Goal: Task Accomplishment & Management: Use online tool/utility

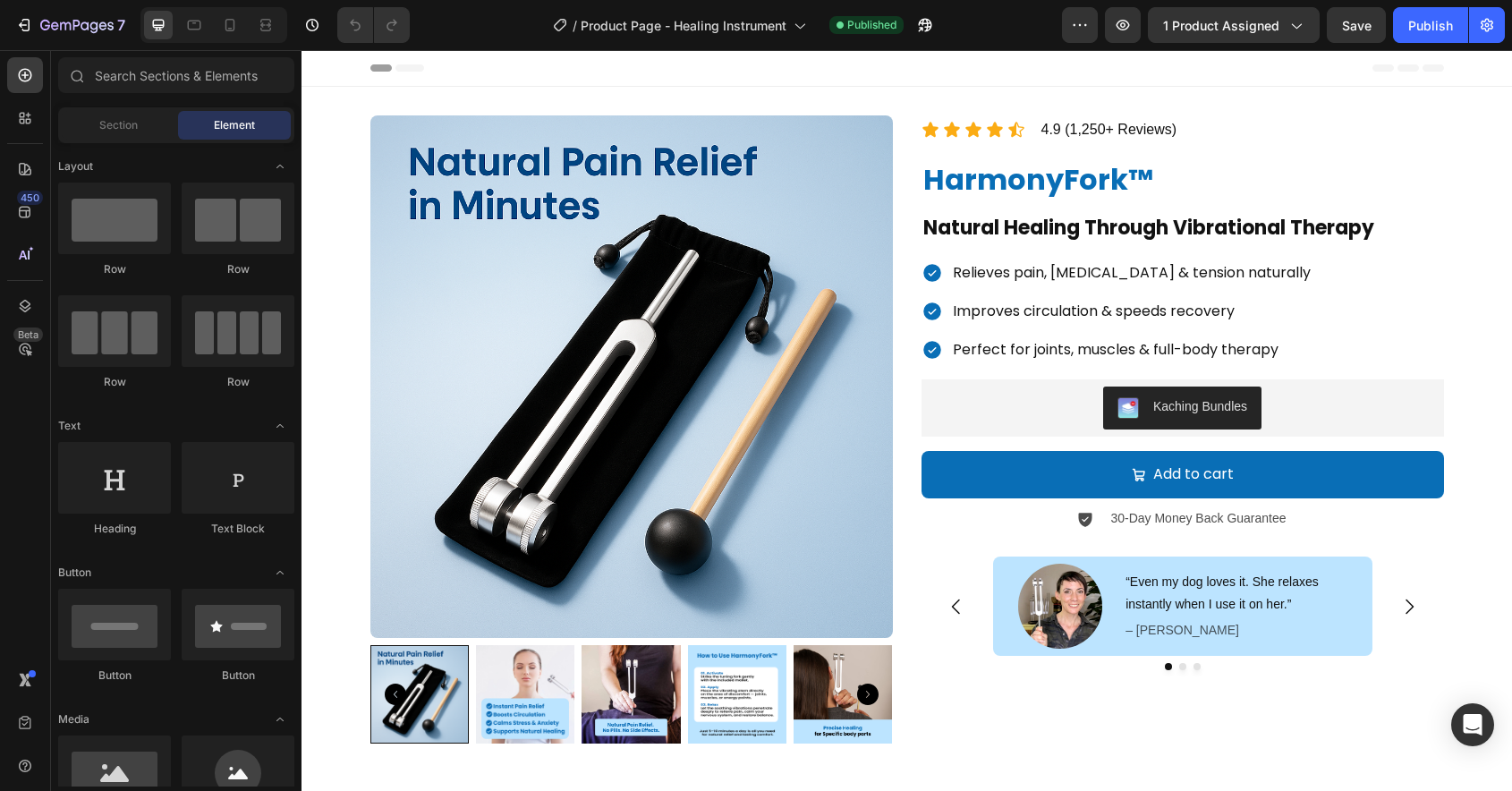
click at [231, 50] on div "7 Version history / Product Page - Healing Instrument Published Preview 1 produ…" at bounding box center [756, 26] width 1512 height 51
click at [231, 39] on div at bounding box center [229, 25] width 29 height 29
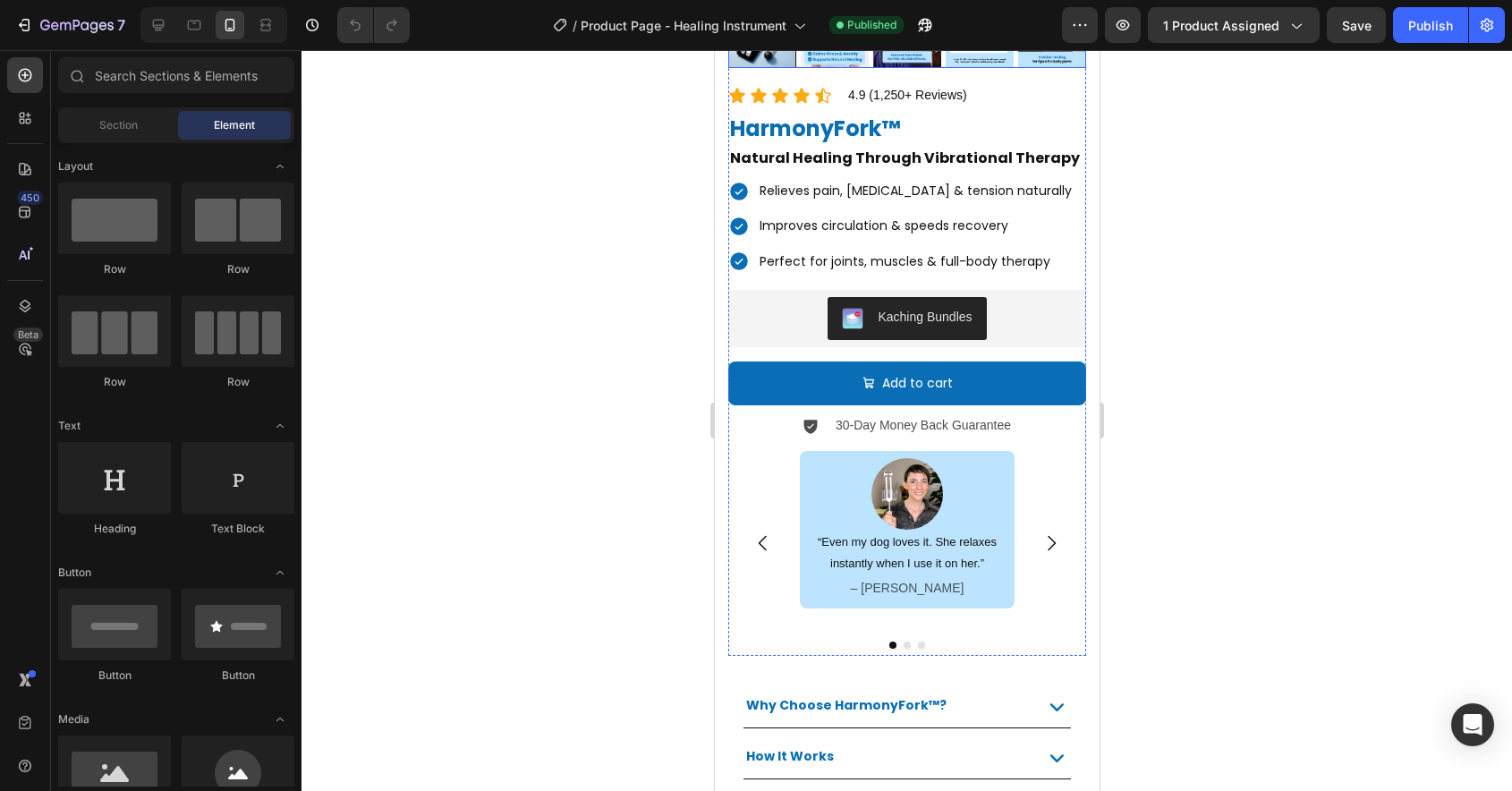
scroll to position [469, 0]
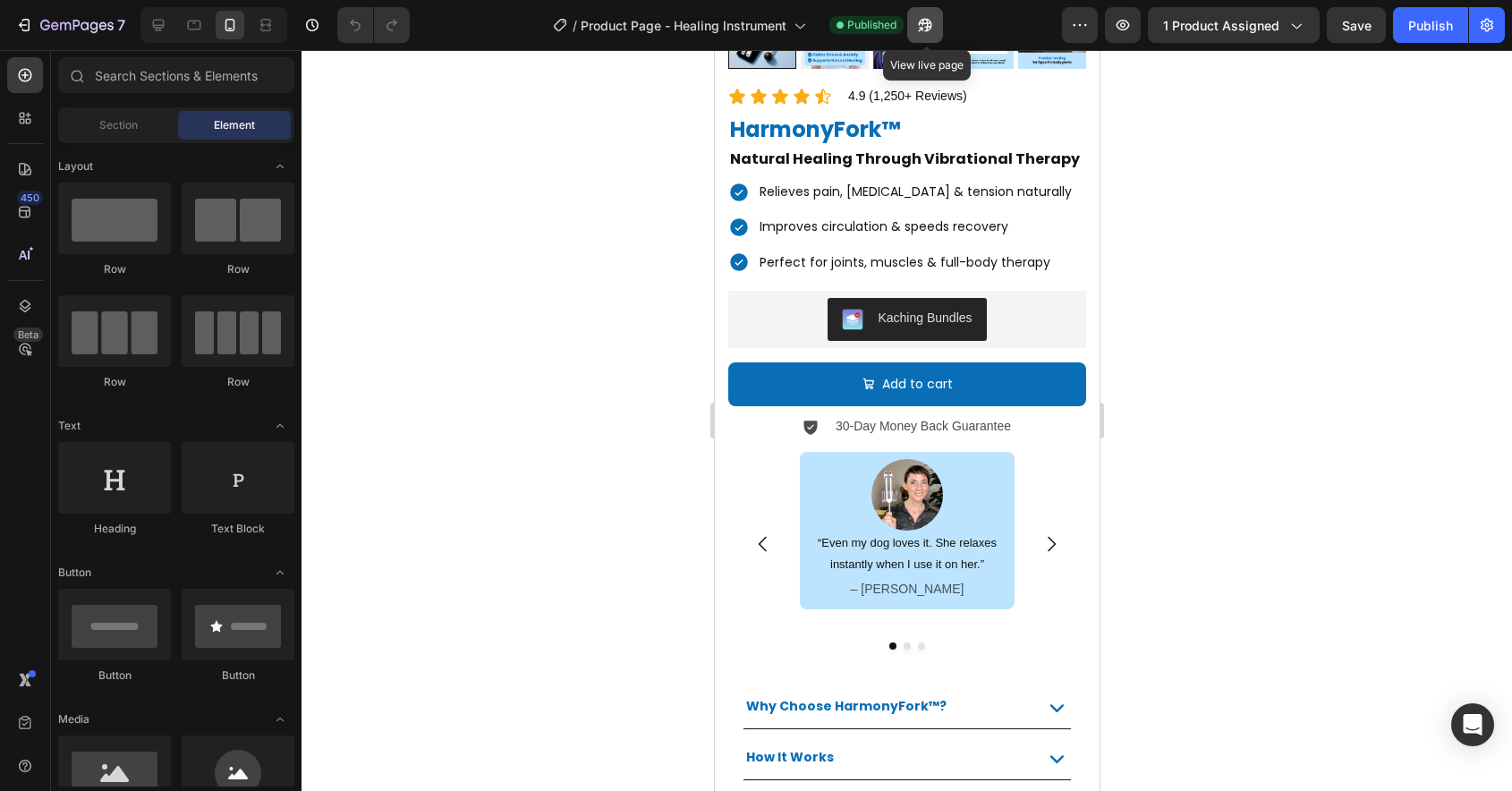
click at [918, 22] on icon "button" at bounding box center [925, 25] width 18 height 18
click at [157, 48] on div "7 Version history / Product Page - Healing Instrument Published Preview 1 produ…" at bounding box center [756, 26] width 1512 height 51
click at [157, 37] on div at bounding box center [158, 25] width 29 height 29
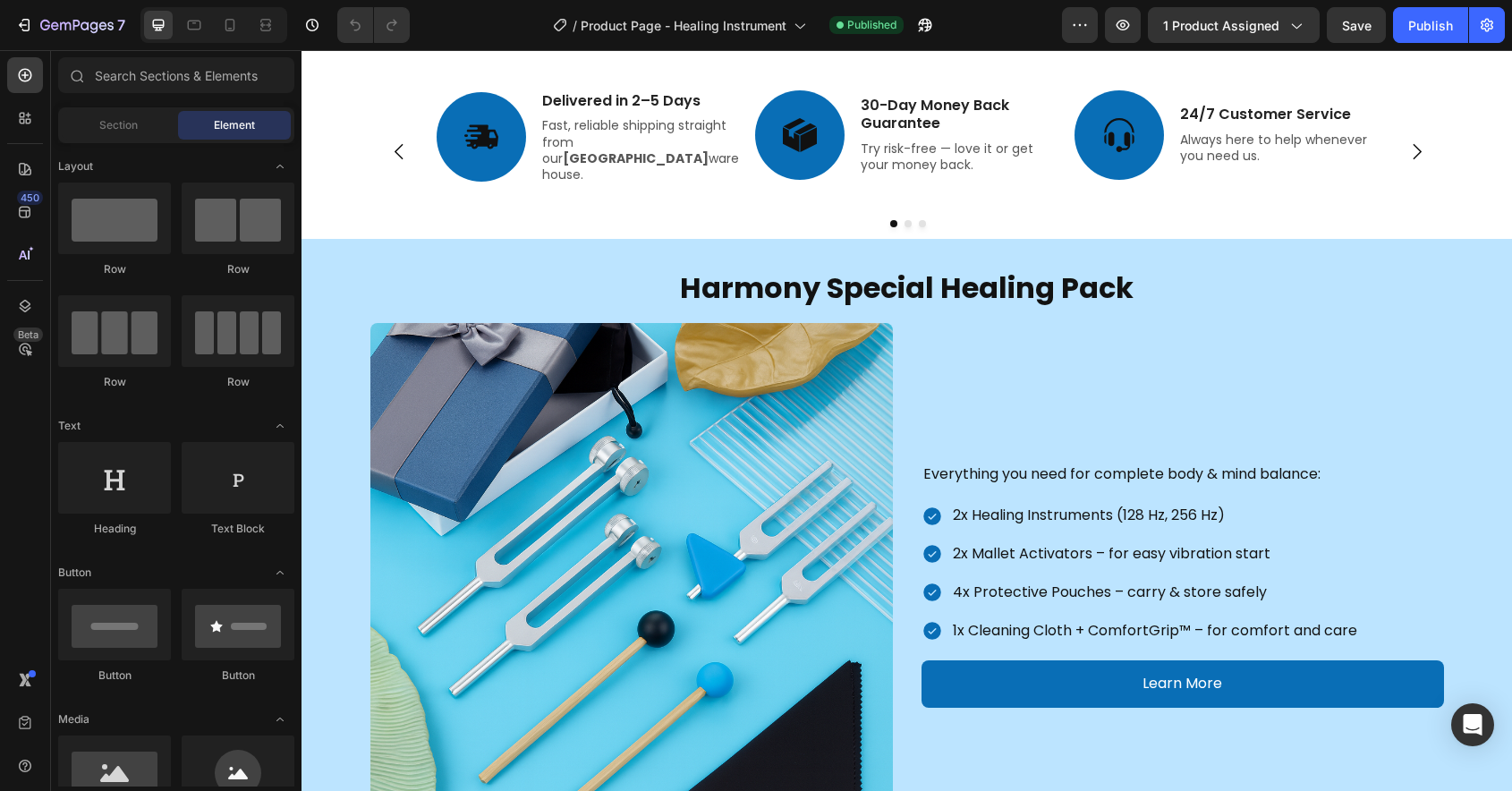
scroll to position [909, 0]
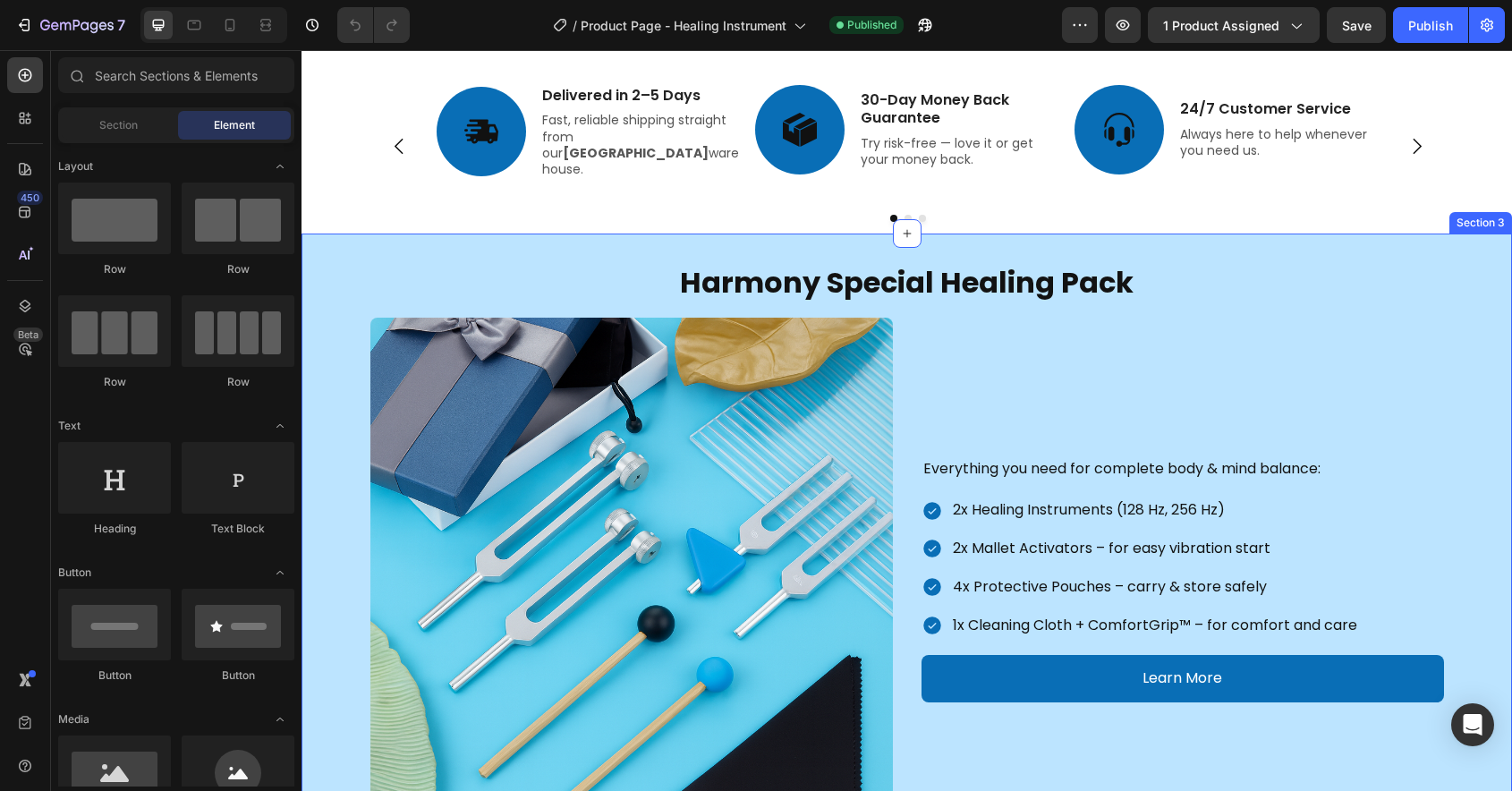
click at [872, 249] on div "Harmony Special Healing Pack Heading Row Image Everything you need for complete…" at bounding box center [907, 550] width 1211 height 635
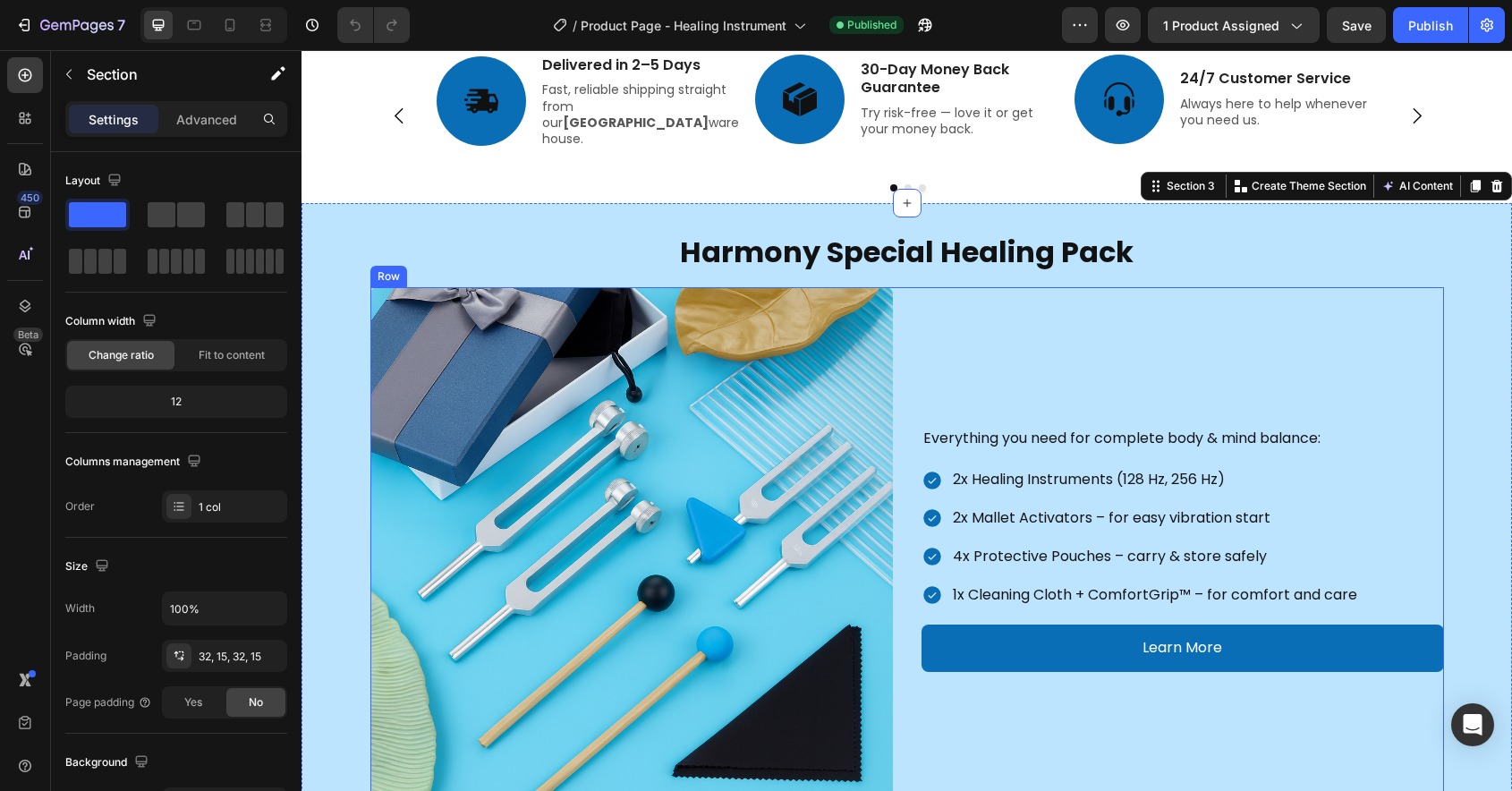
scroll to position [938, 0]
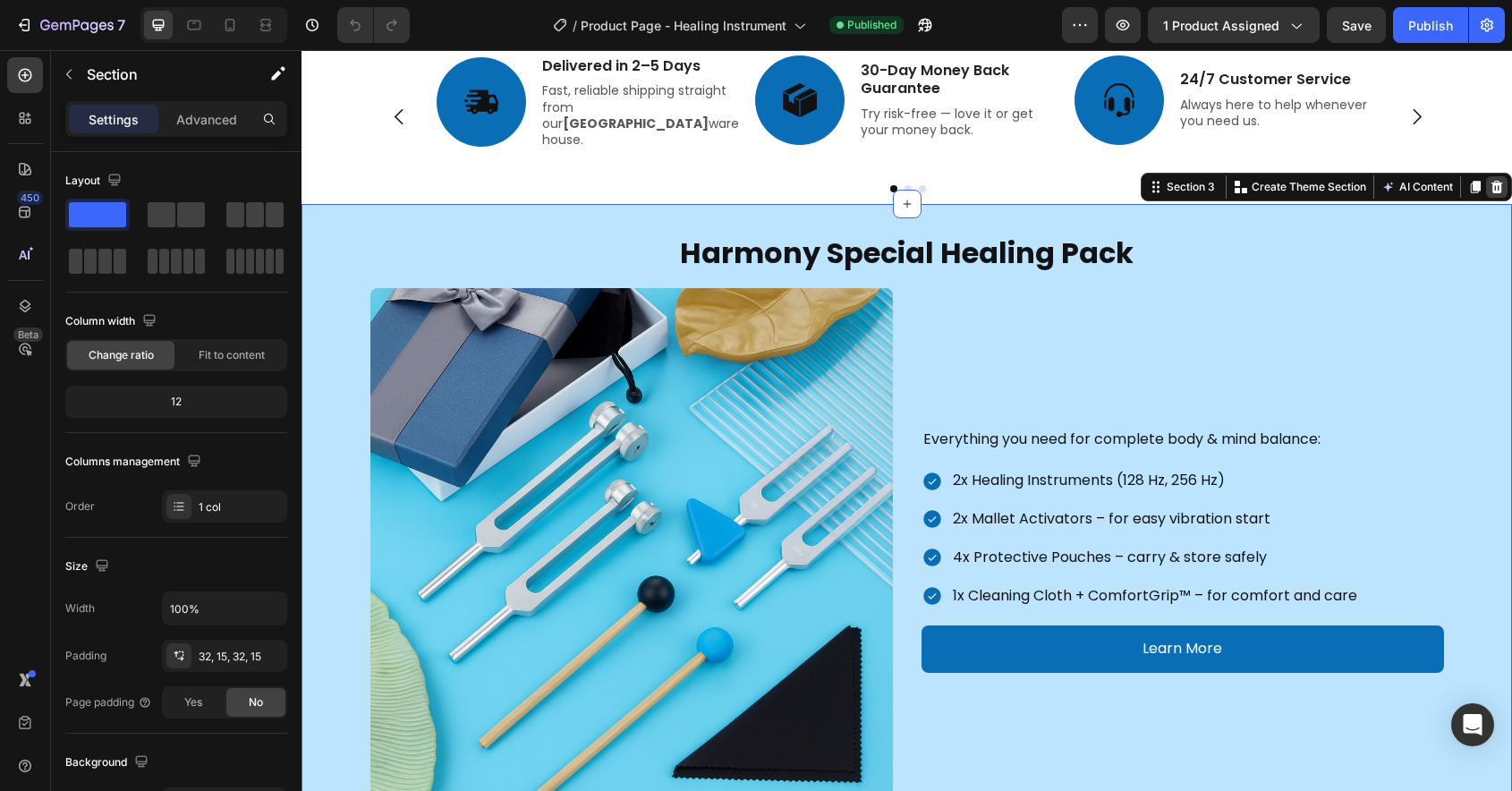
click at [1495, 188] on icon at bounding box center [1497, 187] width 12 height 13
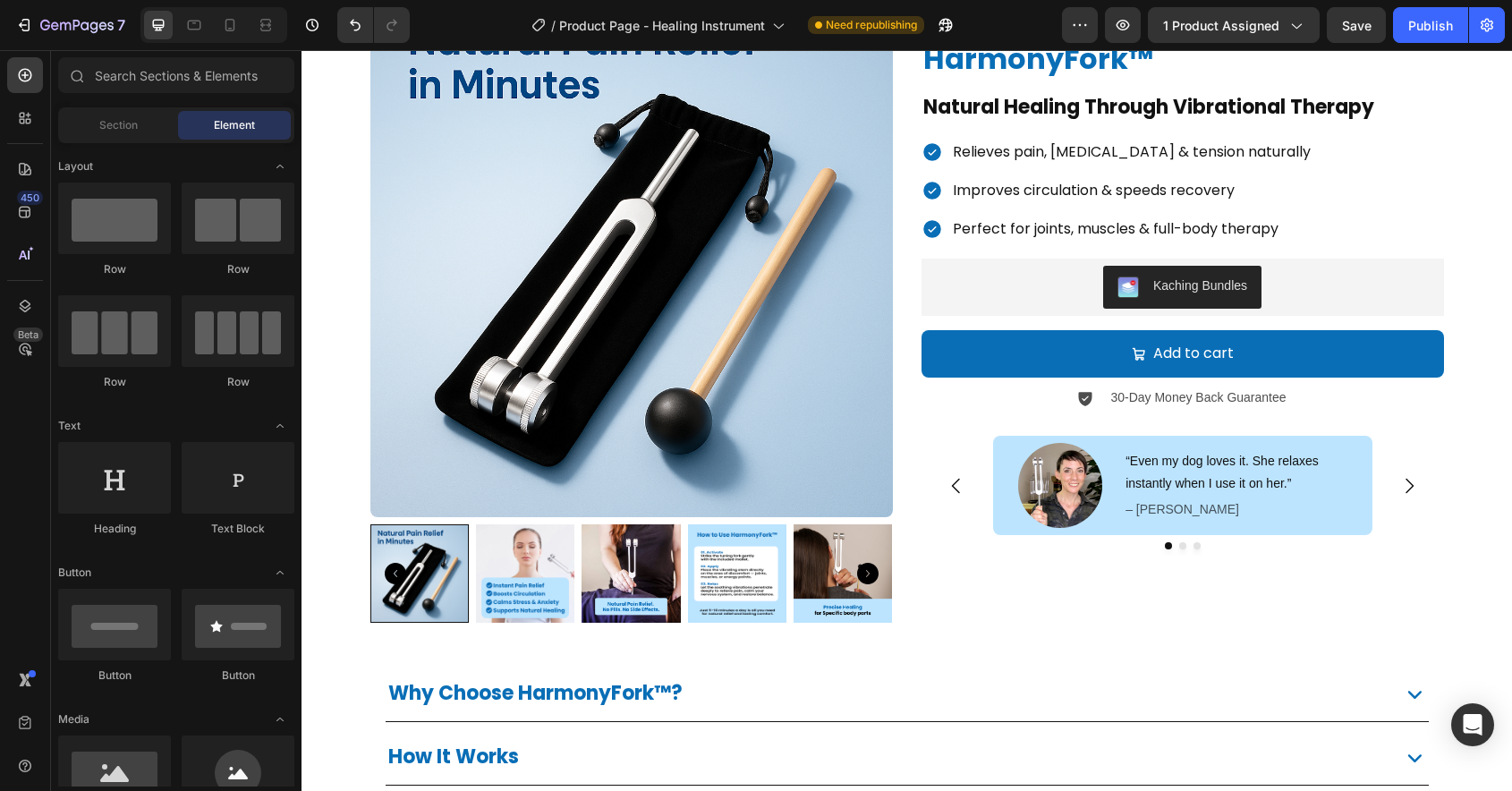
scroll to position [0, 0]
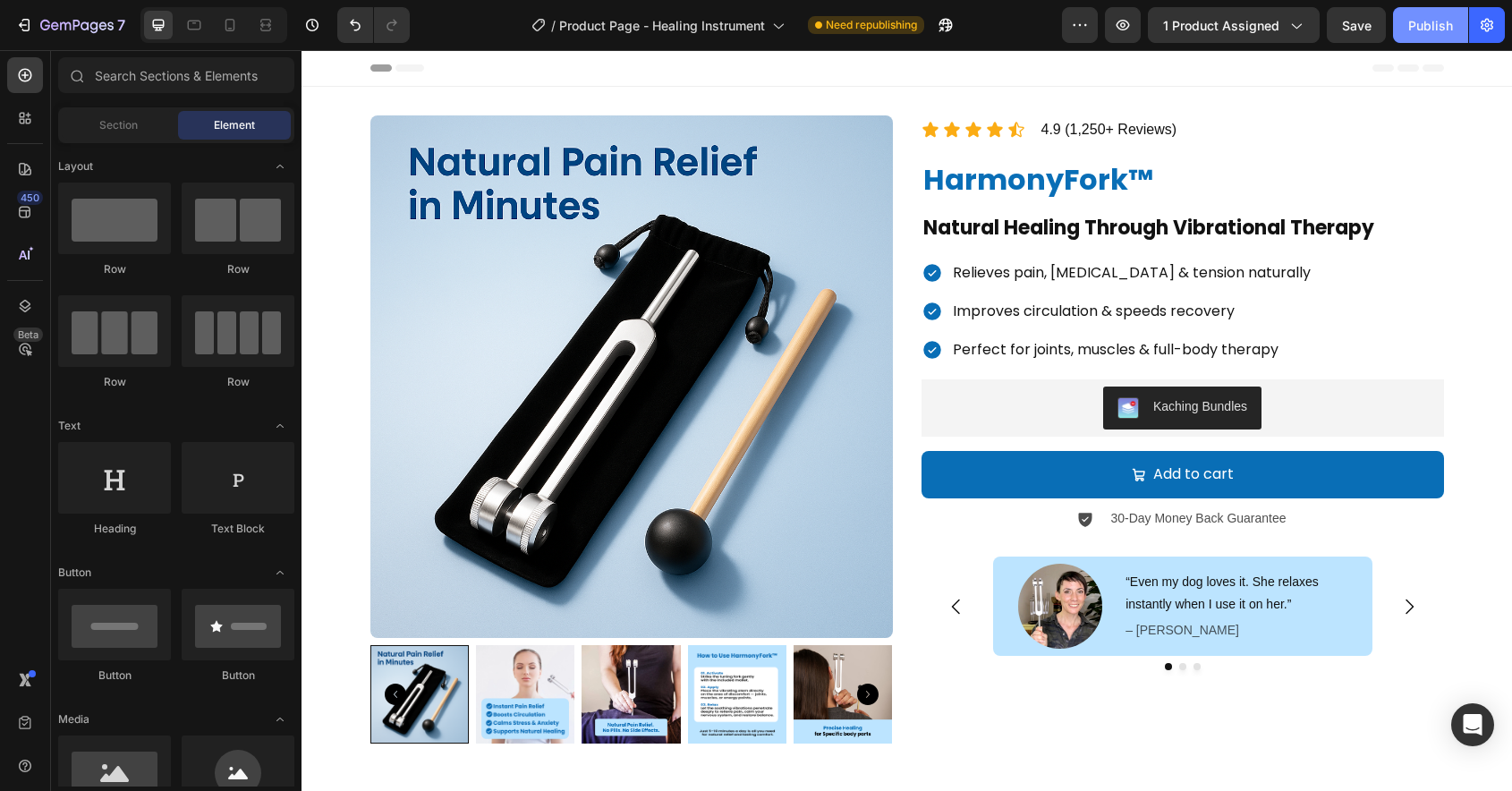
click at [1439, 23] on div "Publish" at bounding box center [1430, 25] width 44 height 19
click at [1122, 136] on p "4.9 (1,250+ Reviews)" at bounding box center [1110, 130] width 136 height 26
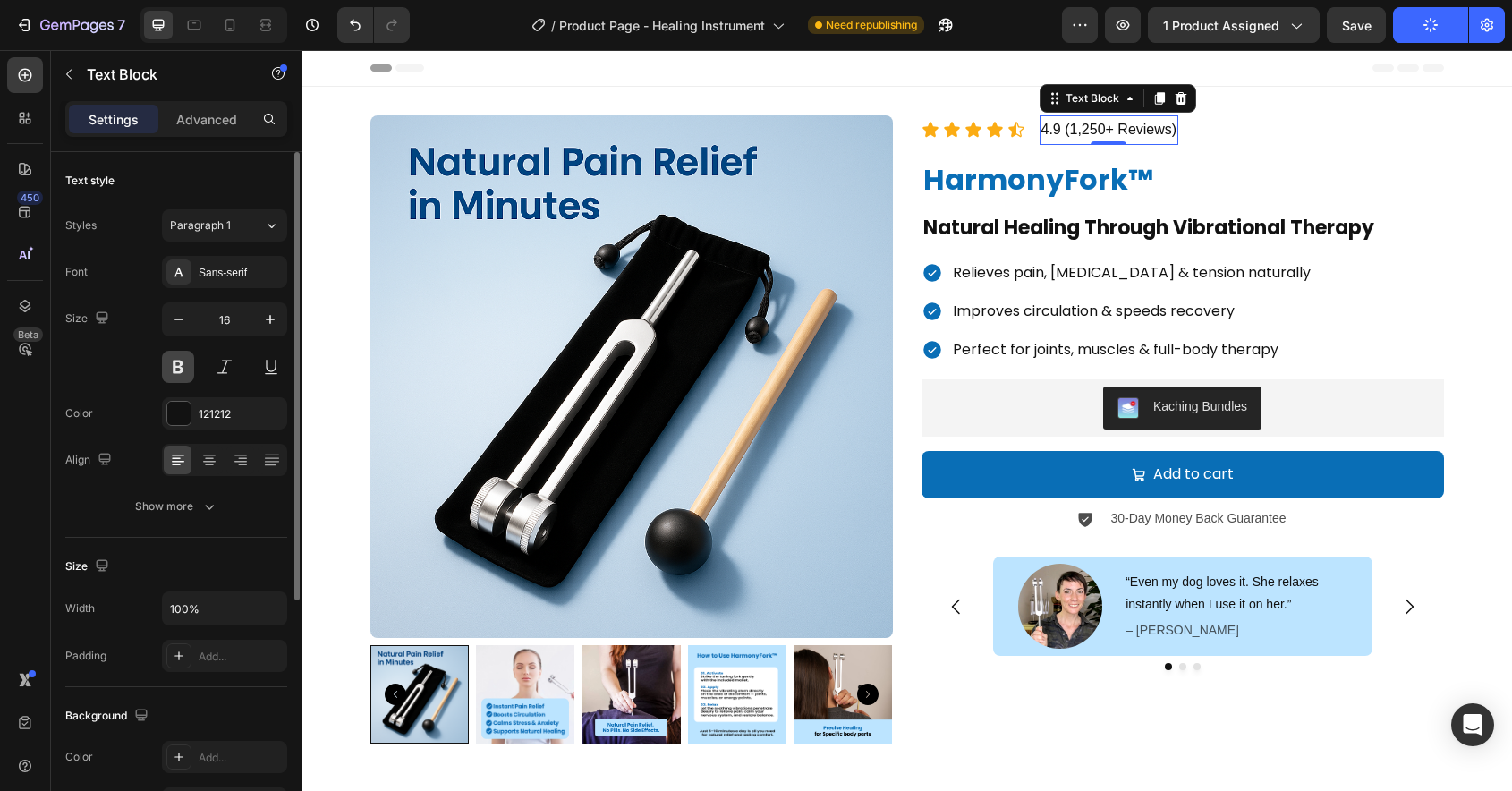
click at [176, 370] on button at bounding box center [178, 366] width 33 height 33
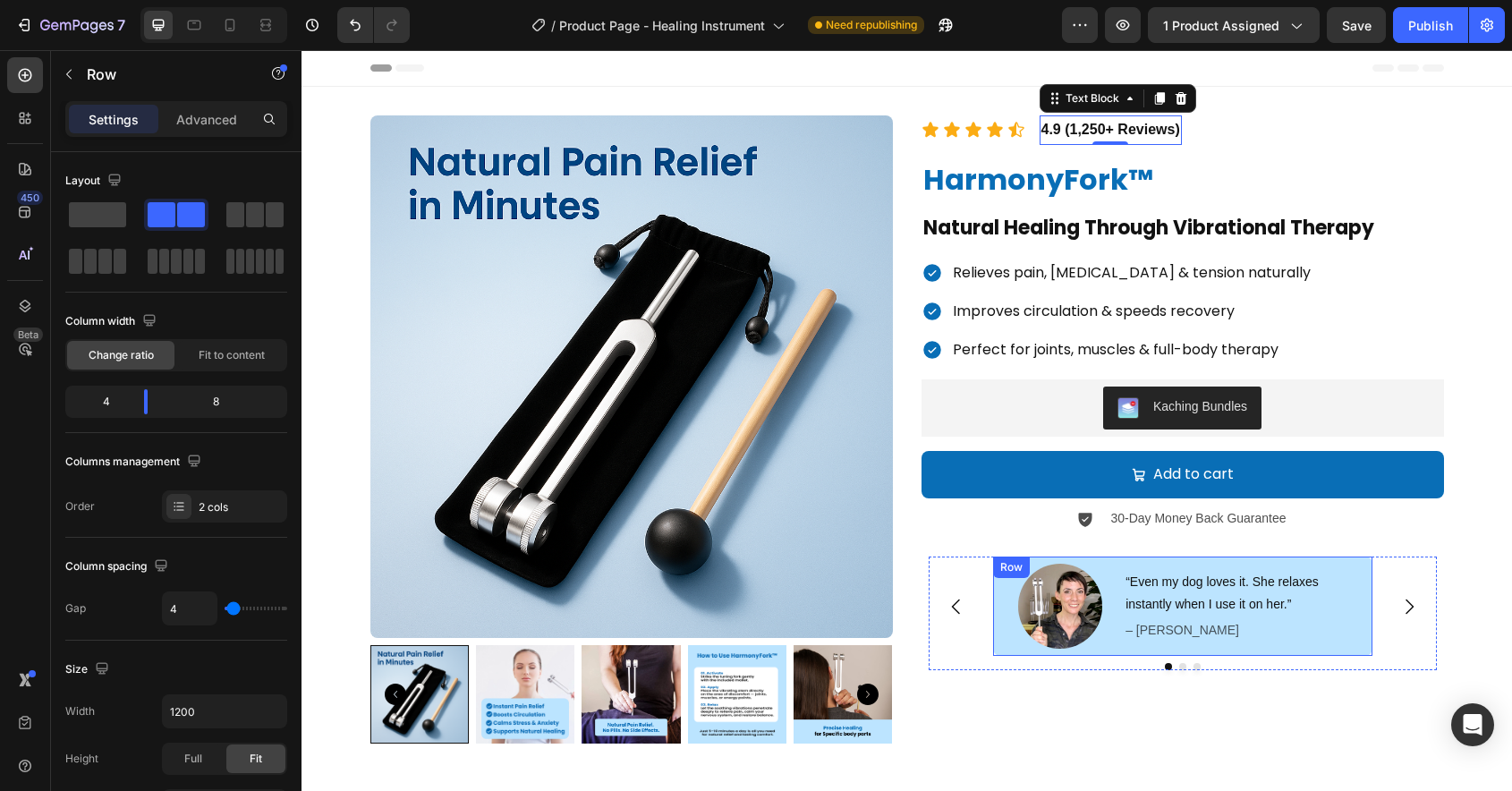
click at [1094, 653] on div "Image “Even my dog loves it. She relaxes instantly when I use it on her.” Text …" at bounding box center [1183, 606] width 379 height 99
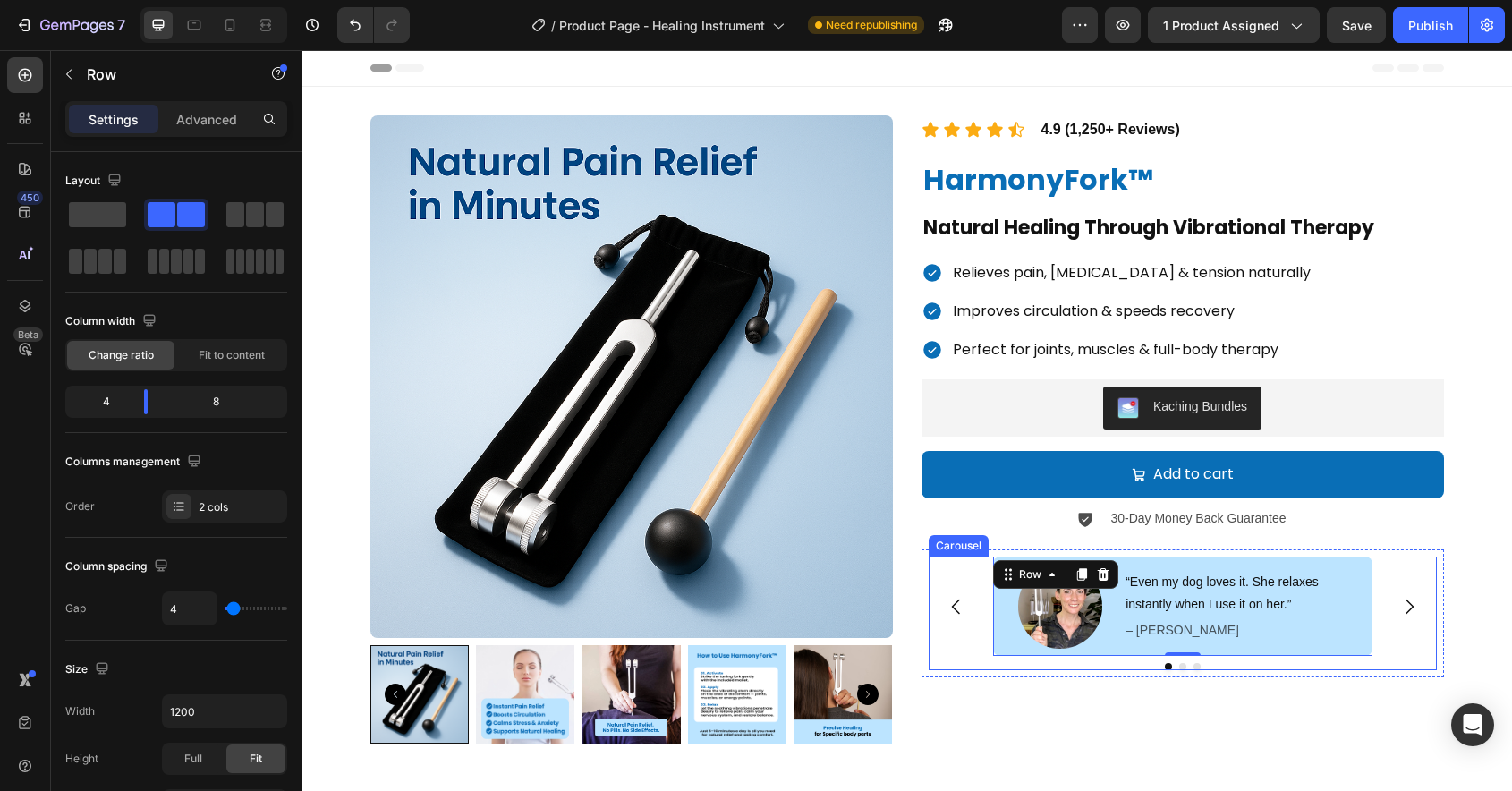
click at [983, 624] on div "Image “Even my dog loves it. She relaxes instantly when I use it on her.” Text …" at bounding box center [1182, 606] width 509 height 99
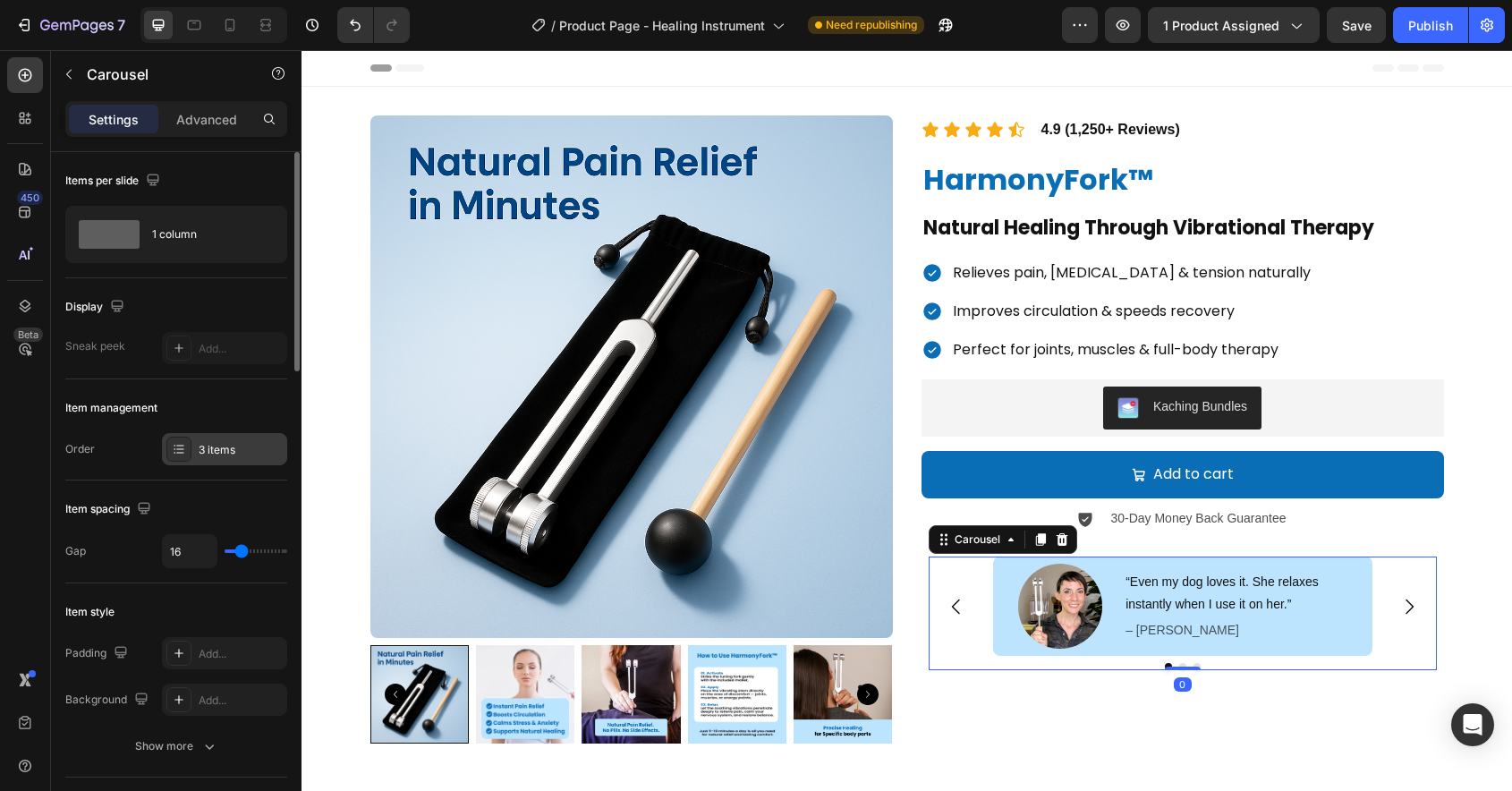
click at [171, 447] on div at bounding box center [179, 448] width 25 height 25
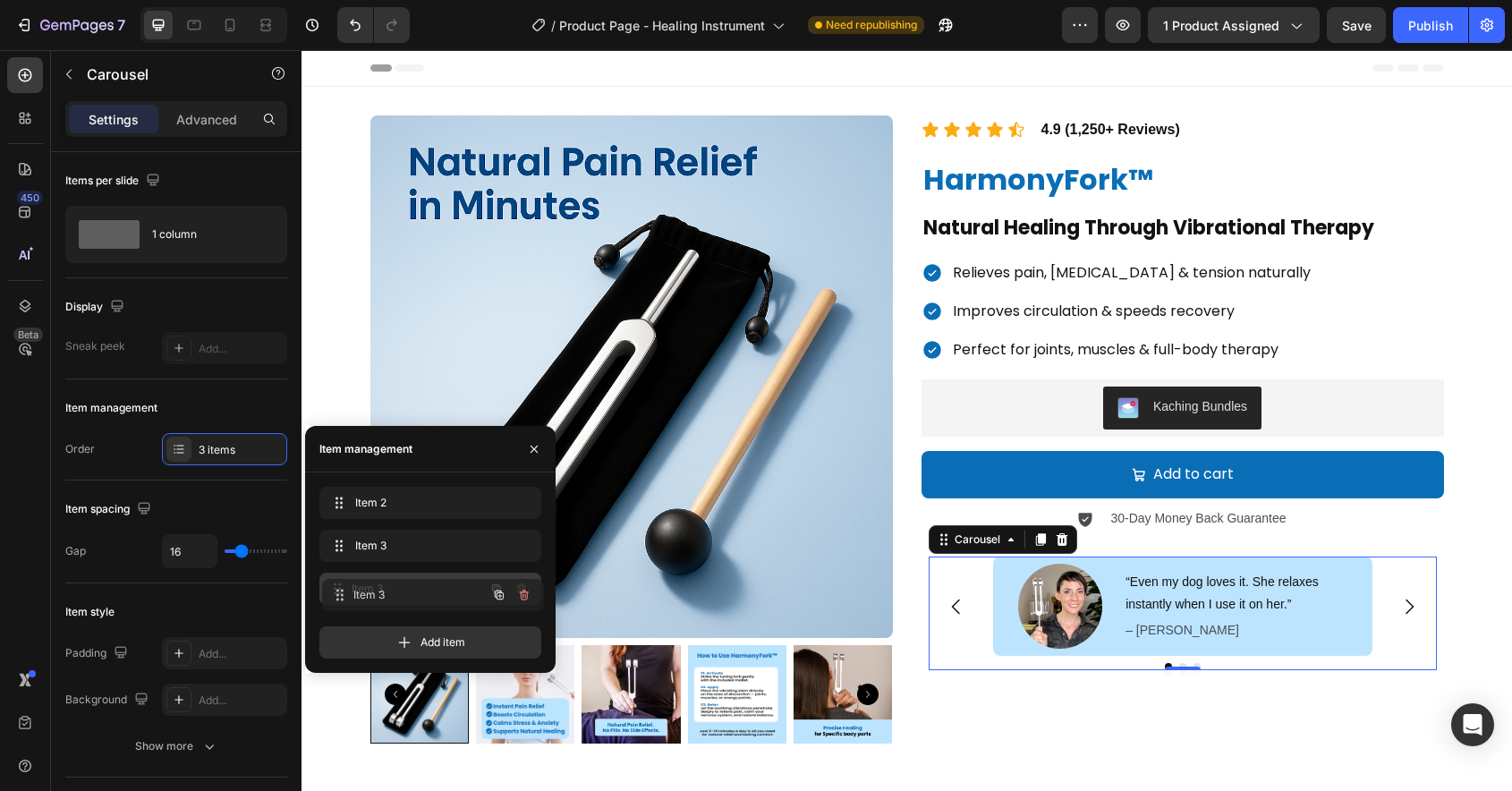
drag, startPoint x: 352, startPoint y: 503, endPoint x: 355, endPoint y: 594, distance: 91.0
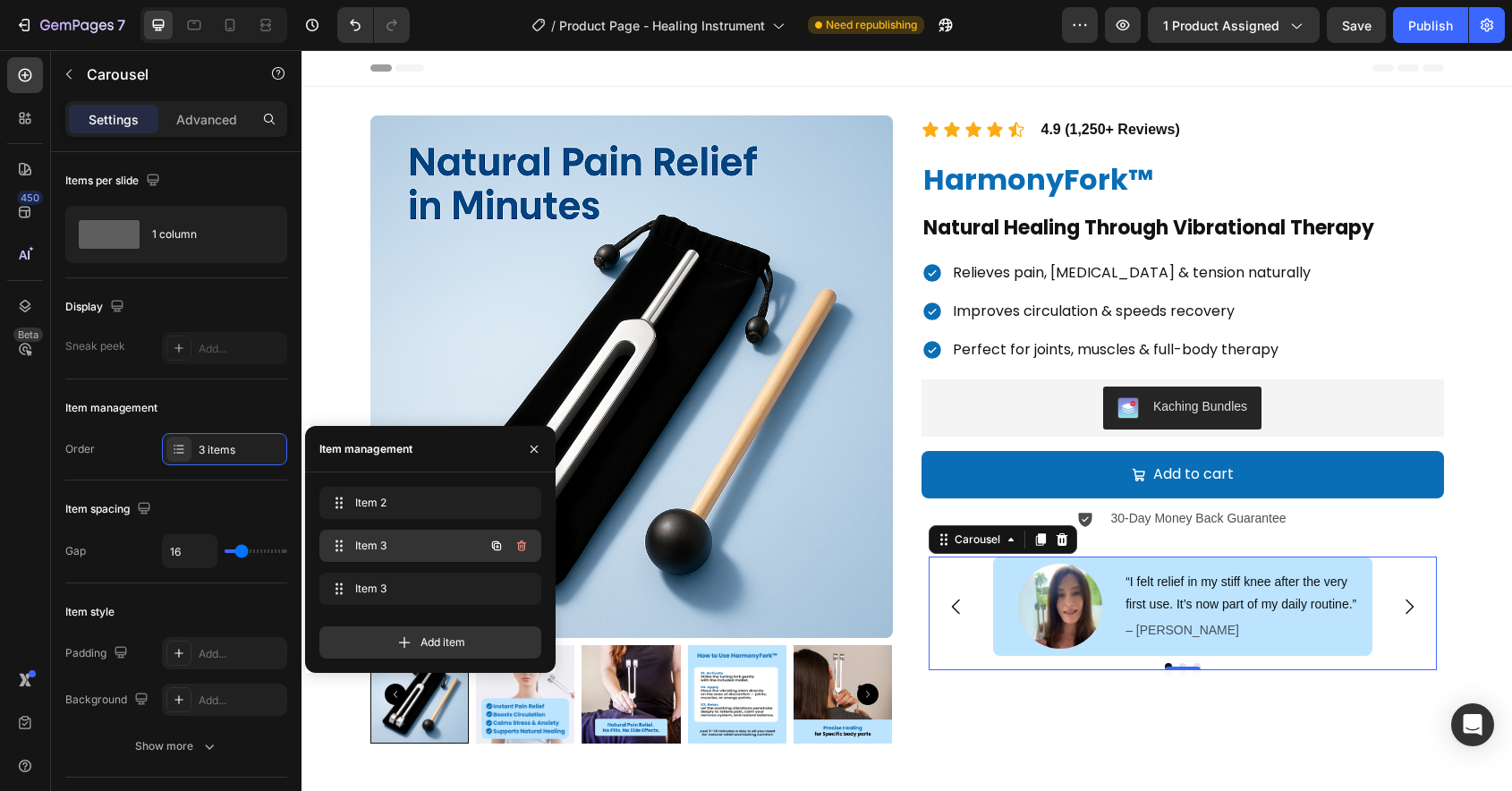
click at [380, 545] on span "Item 3" at bounding box center [406, 546] width 101 height 16
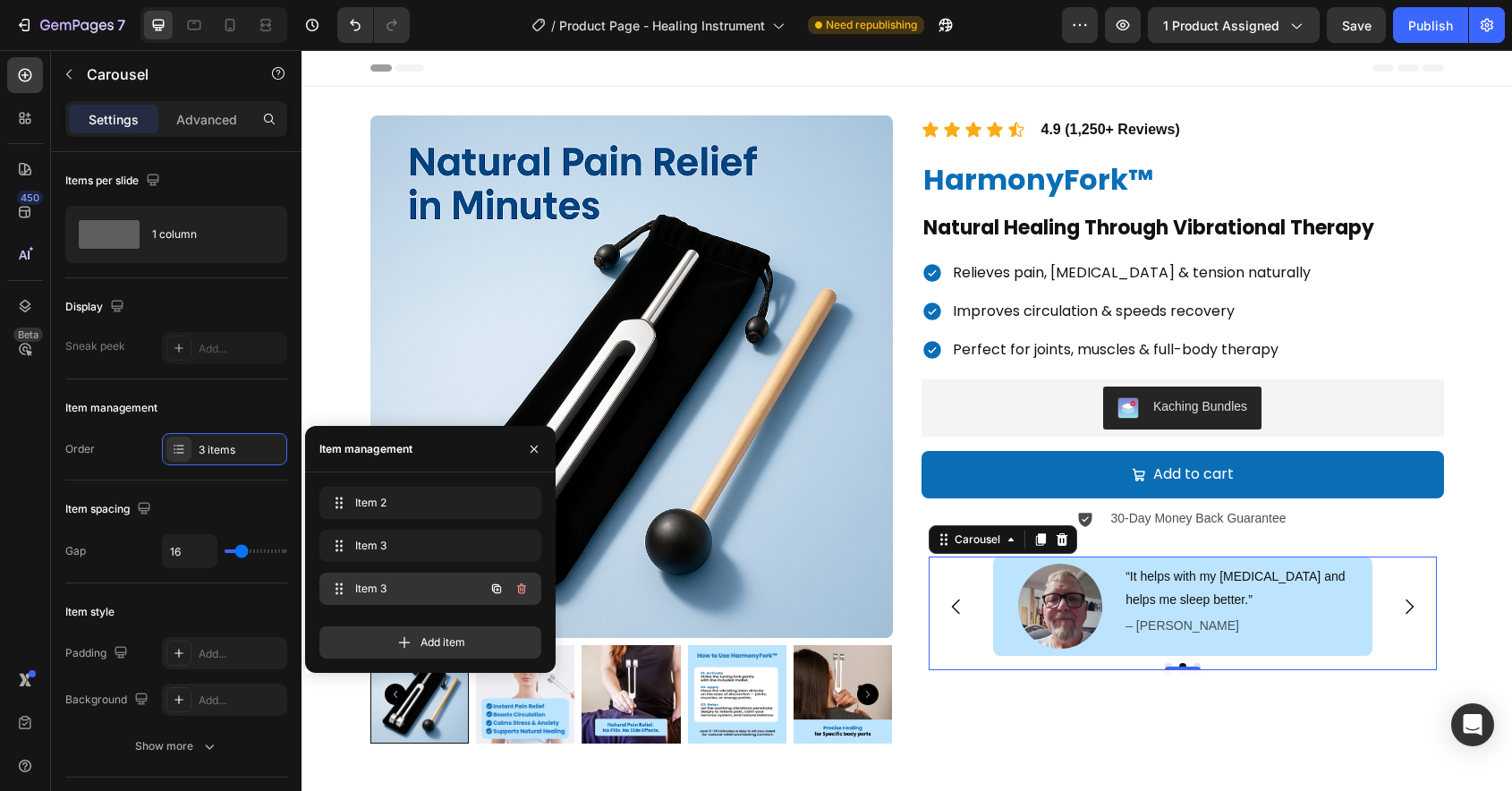
click at [380, 596] on div "Item 3 Item 3" at bounding box center [405, 588] width 157 height 25
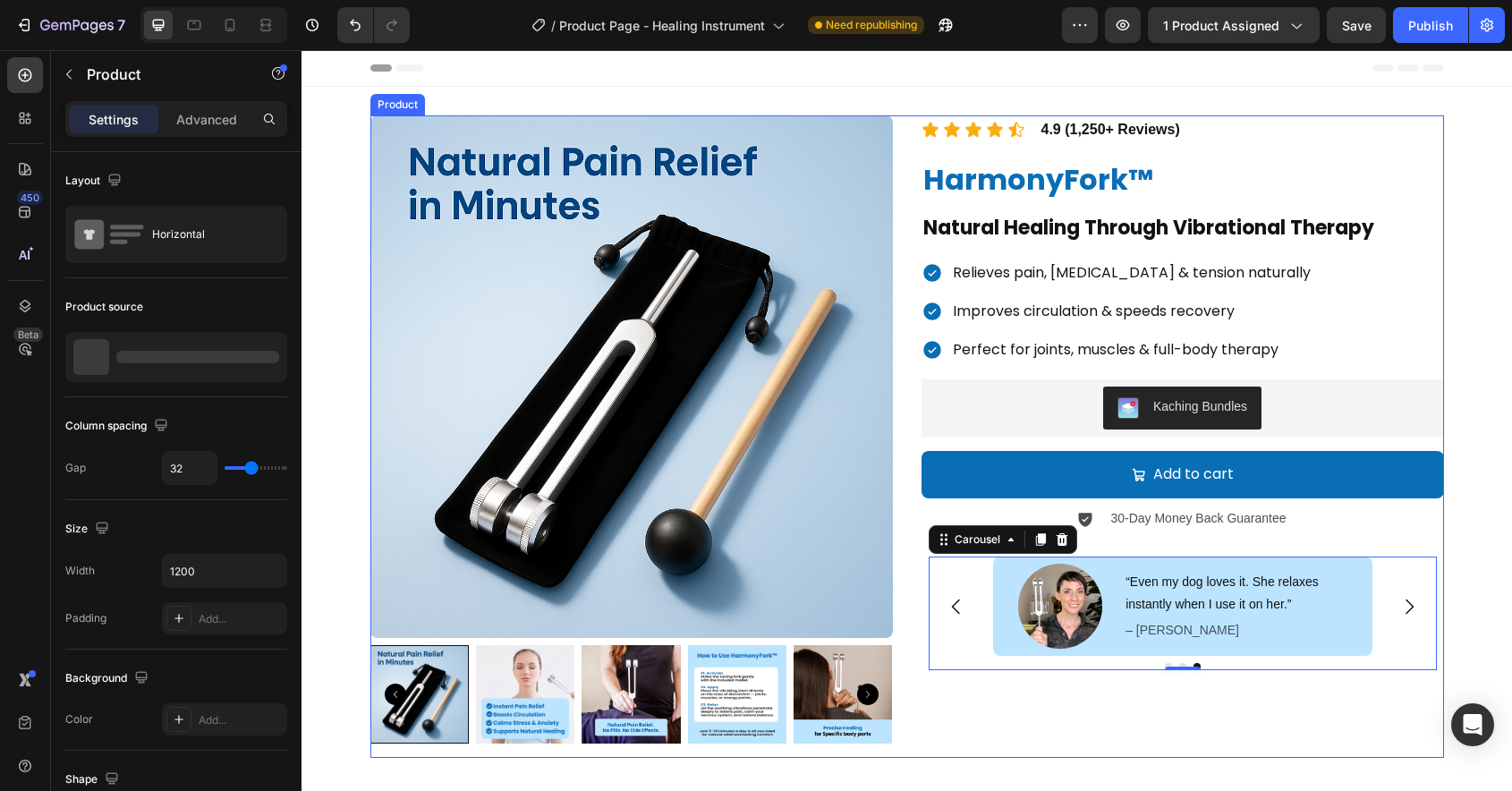
click at [1030, 443] on div "Icon Icon Icon Icon Icon Icon List 4.9 (1,250+ Reviews) Text Block Row HarmonyF…" at bounding box center [1182, 436] width 522 height 643
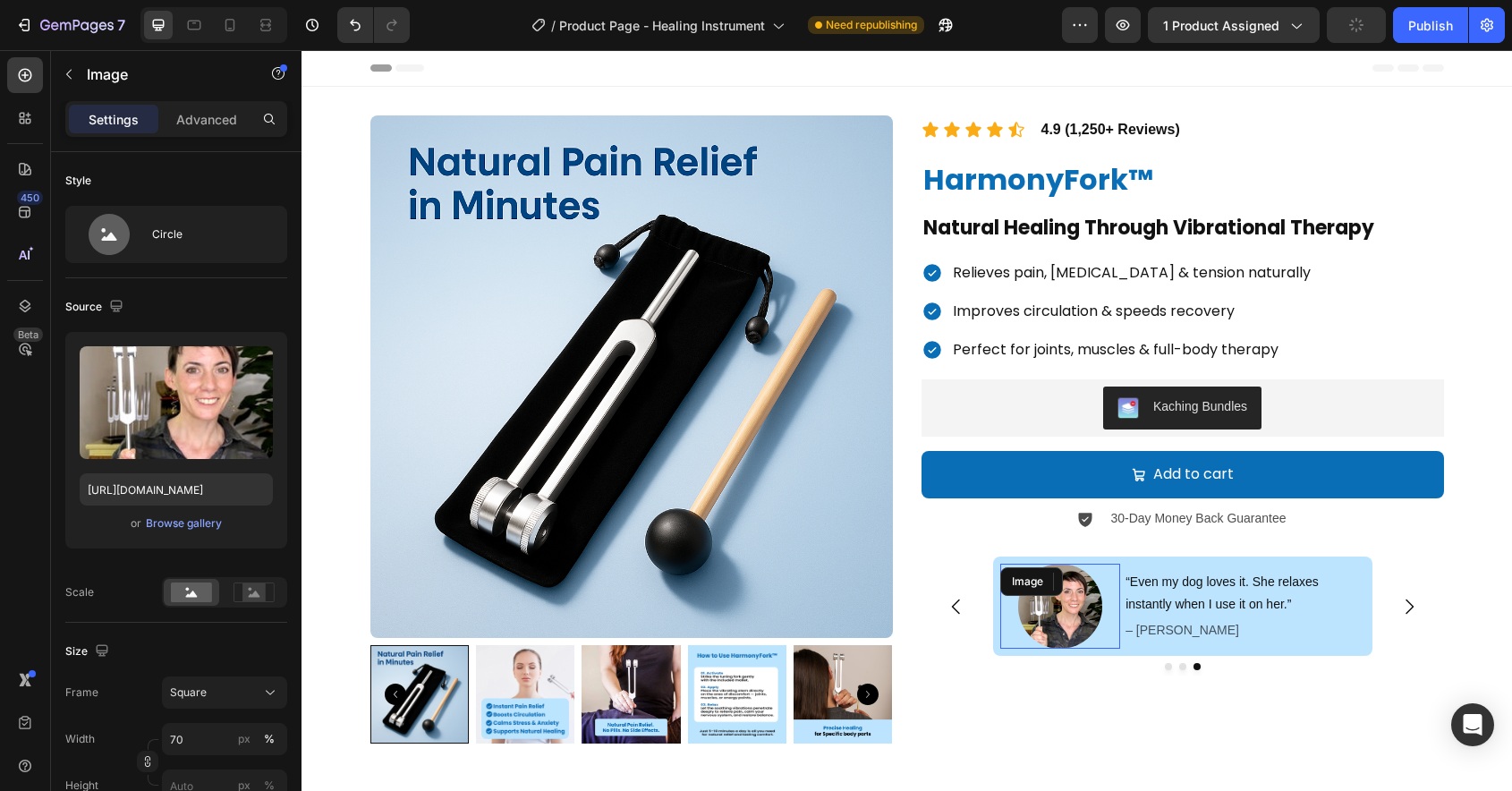
click at [1075, 624] on img at bounding box center [1060, 605] width 84 height 84
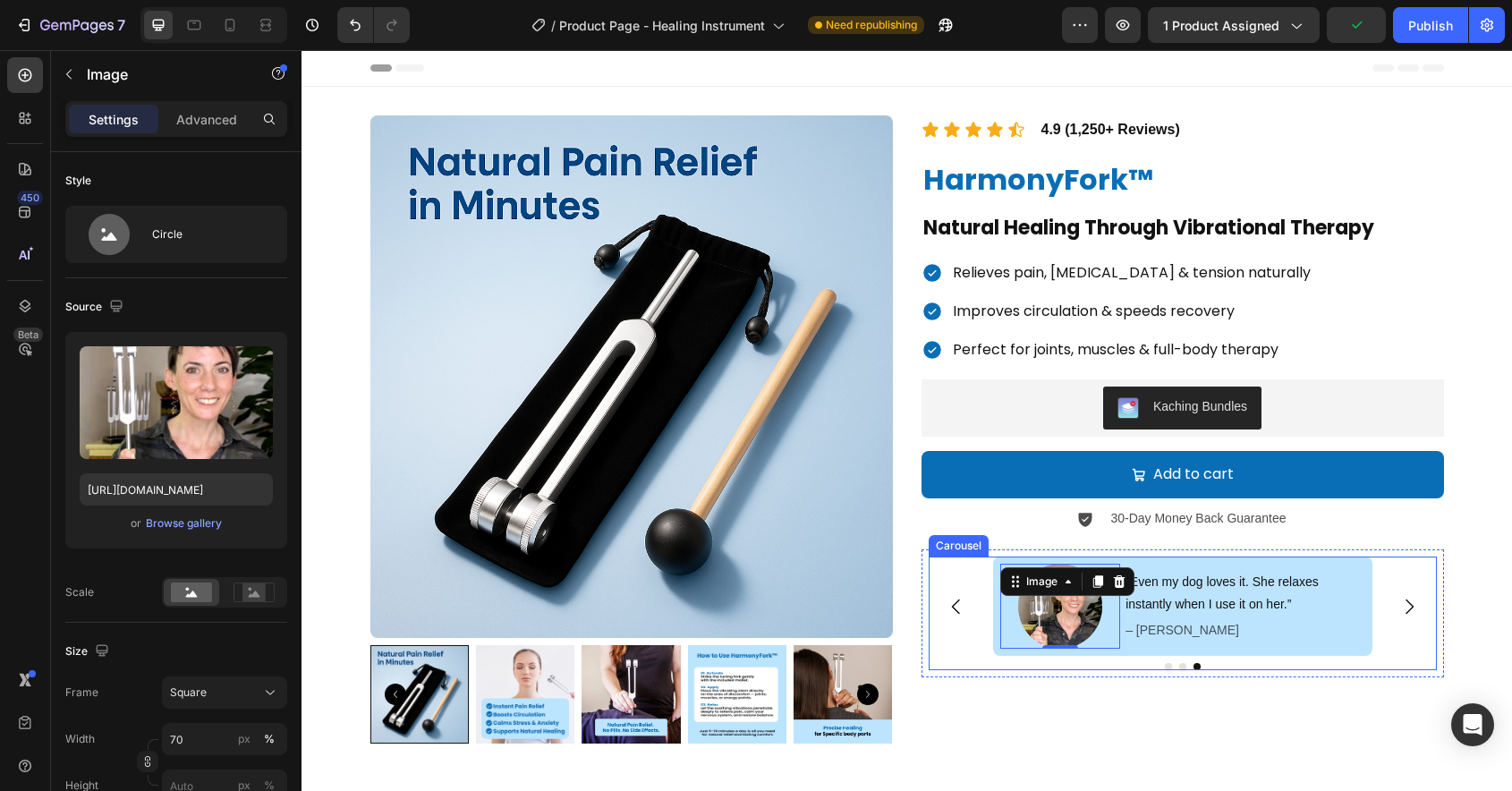
click at [989, 644] on div "Image “I felt relief in my stiff knee after the very first use. It’s now part o…" at bounding box center [1182, 606] width 509 height 99
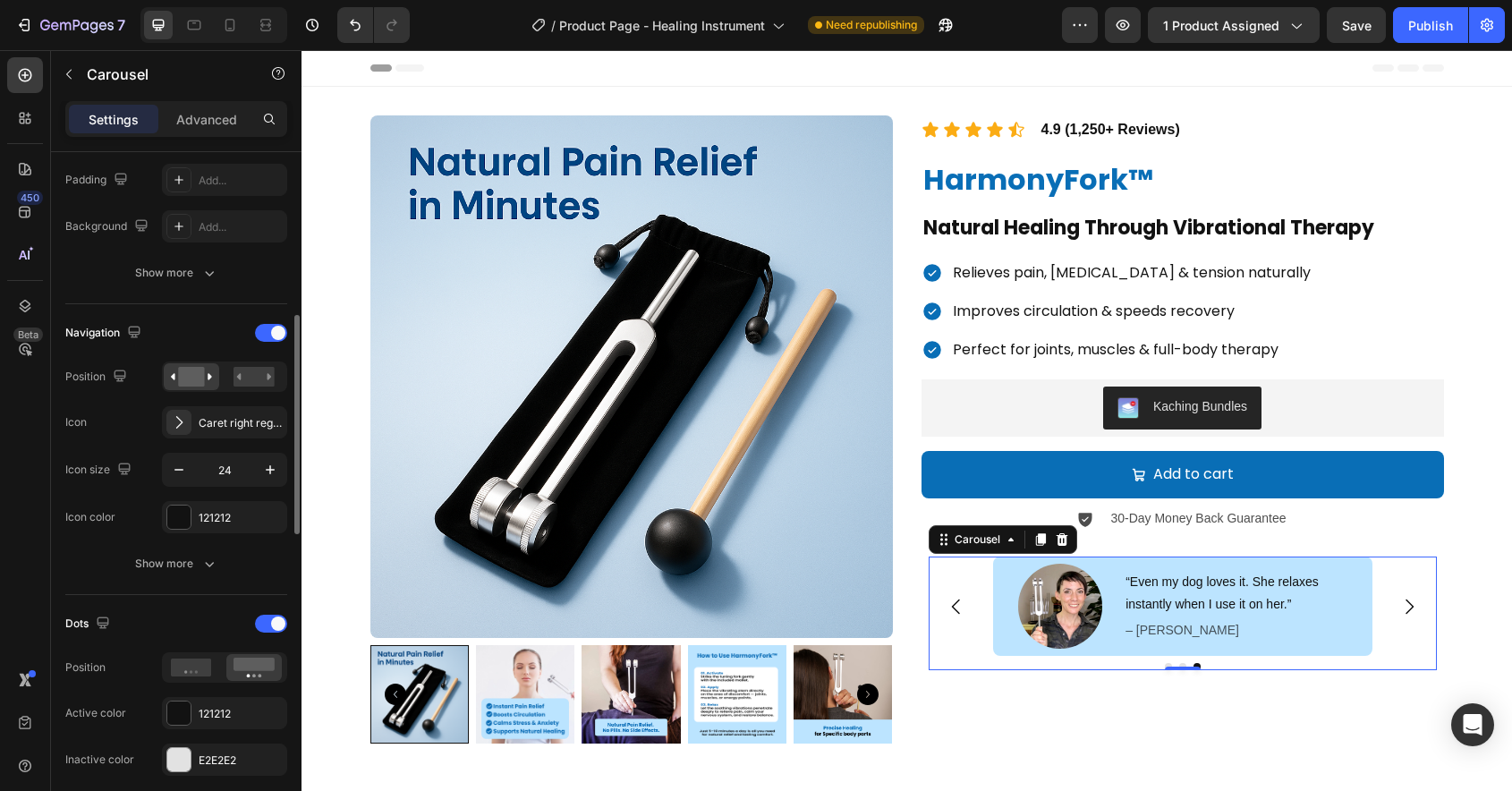
scroll to position [485, 0]
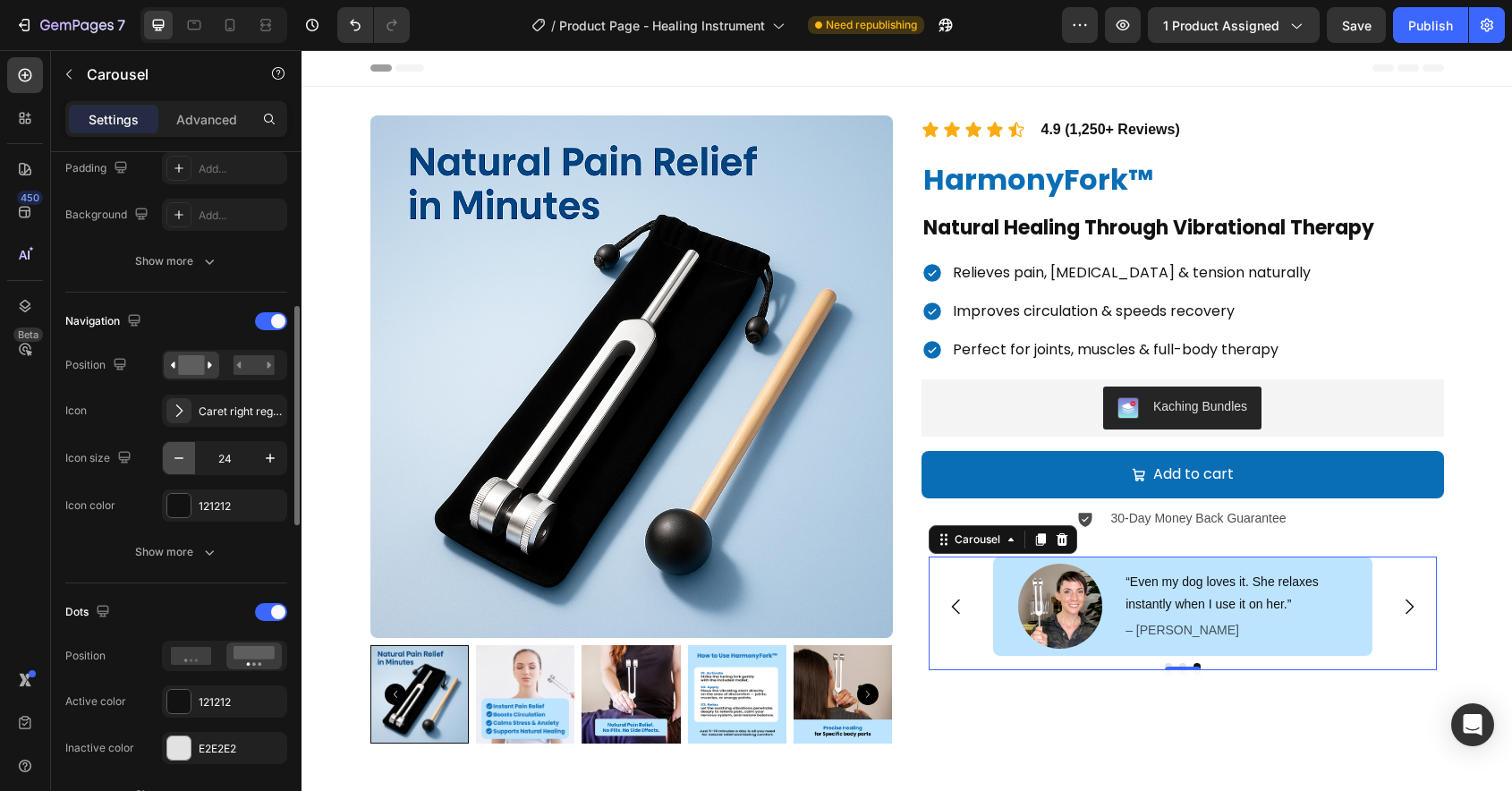
click at [185, 462] on icon "button" at bounding box center [179, 458] width 18 height 18
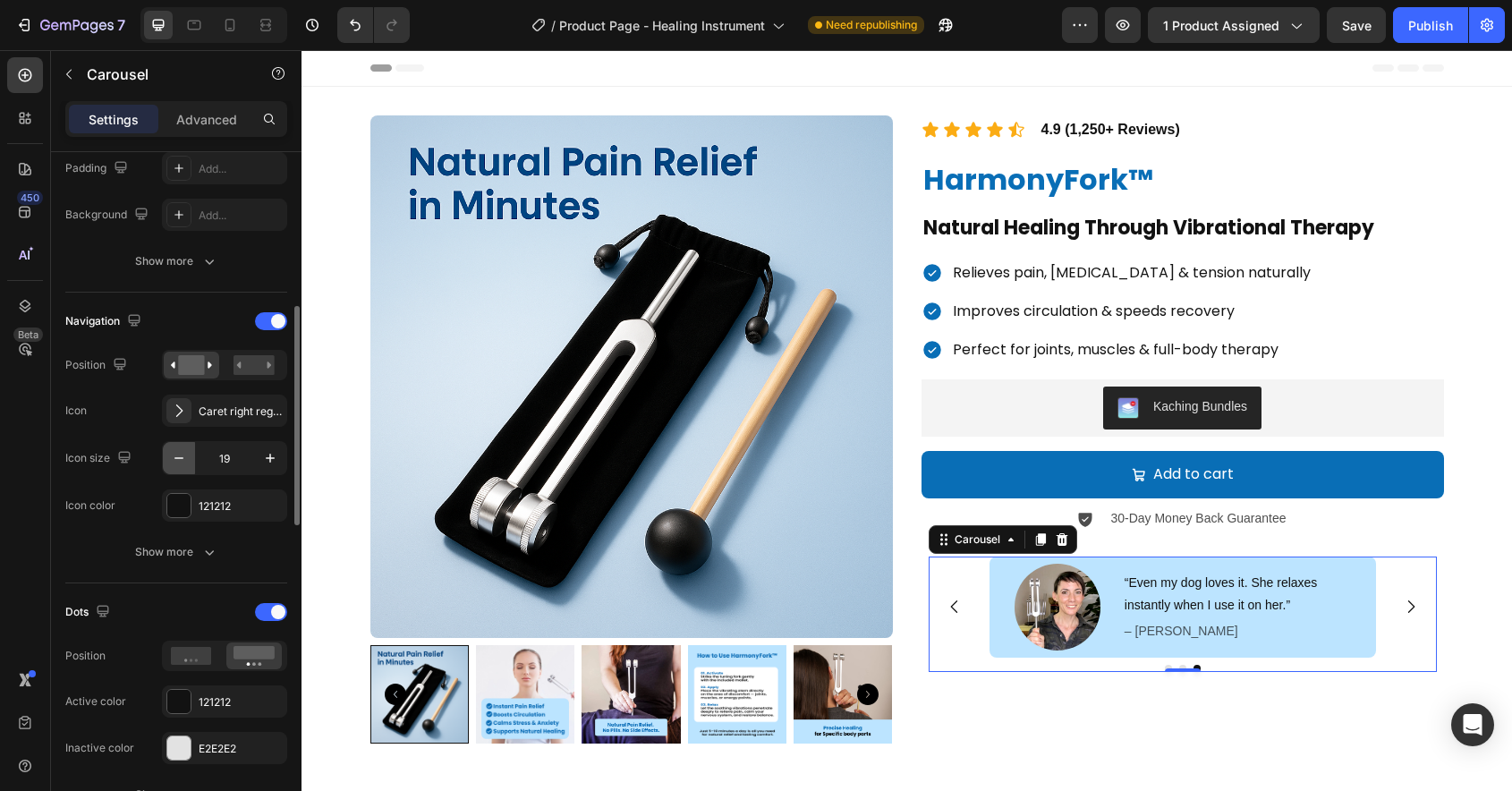
click at [185, 462] on icon "button" at bounding box center [179, 458] width 18 height 18
type input "15"
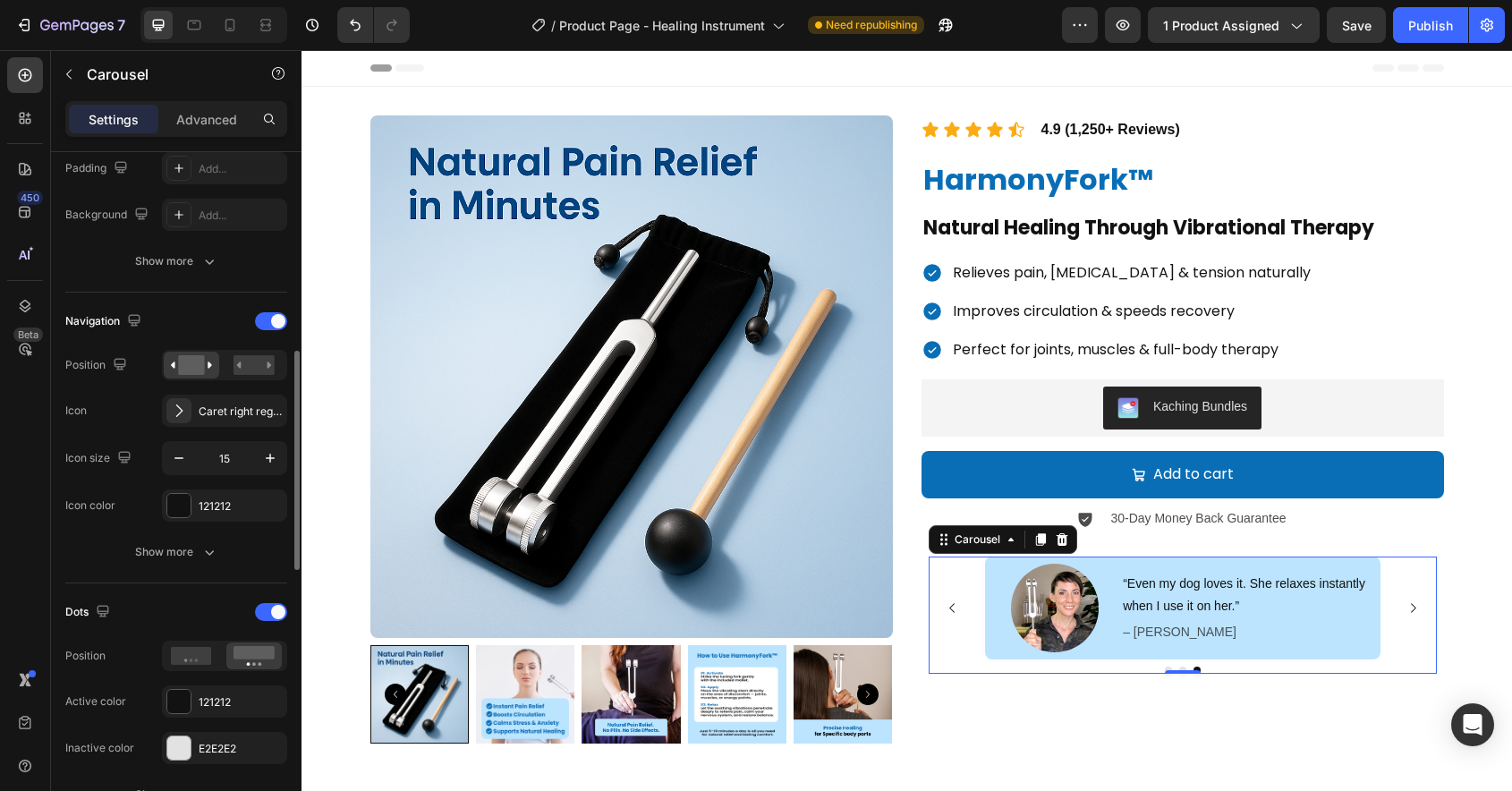
scroll to position [556, 0]
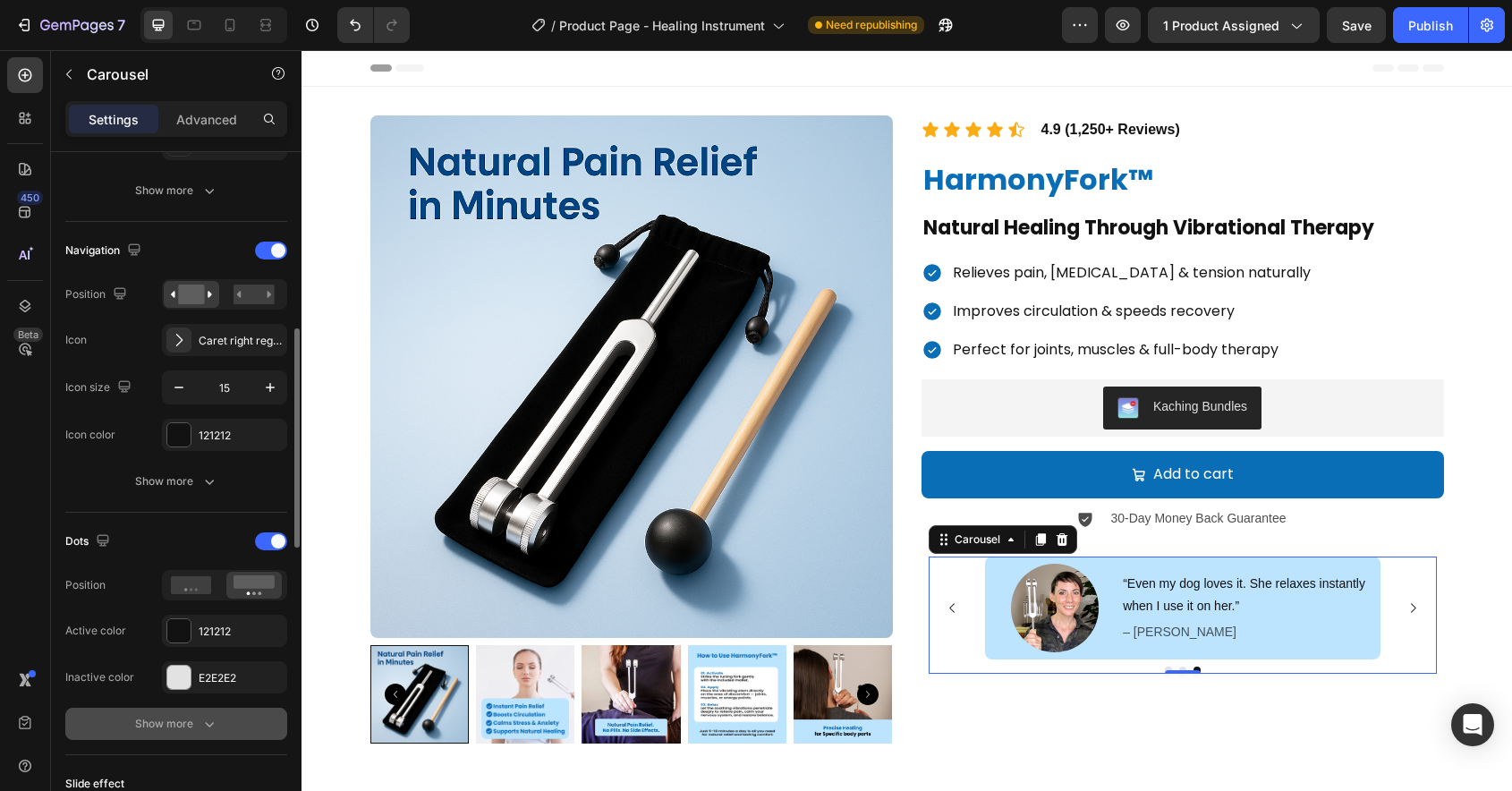
click at [207, 714] on button "Show more" at bounding box center [176, 724] width 222 height 33
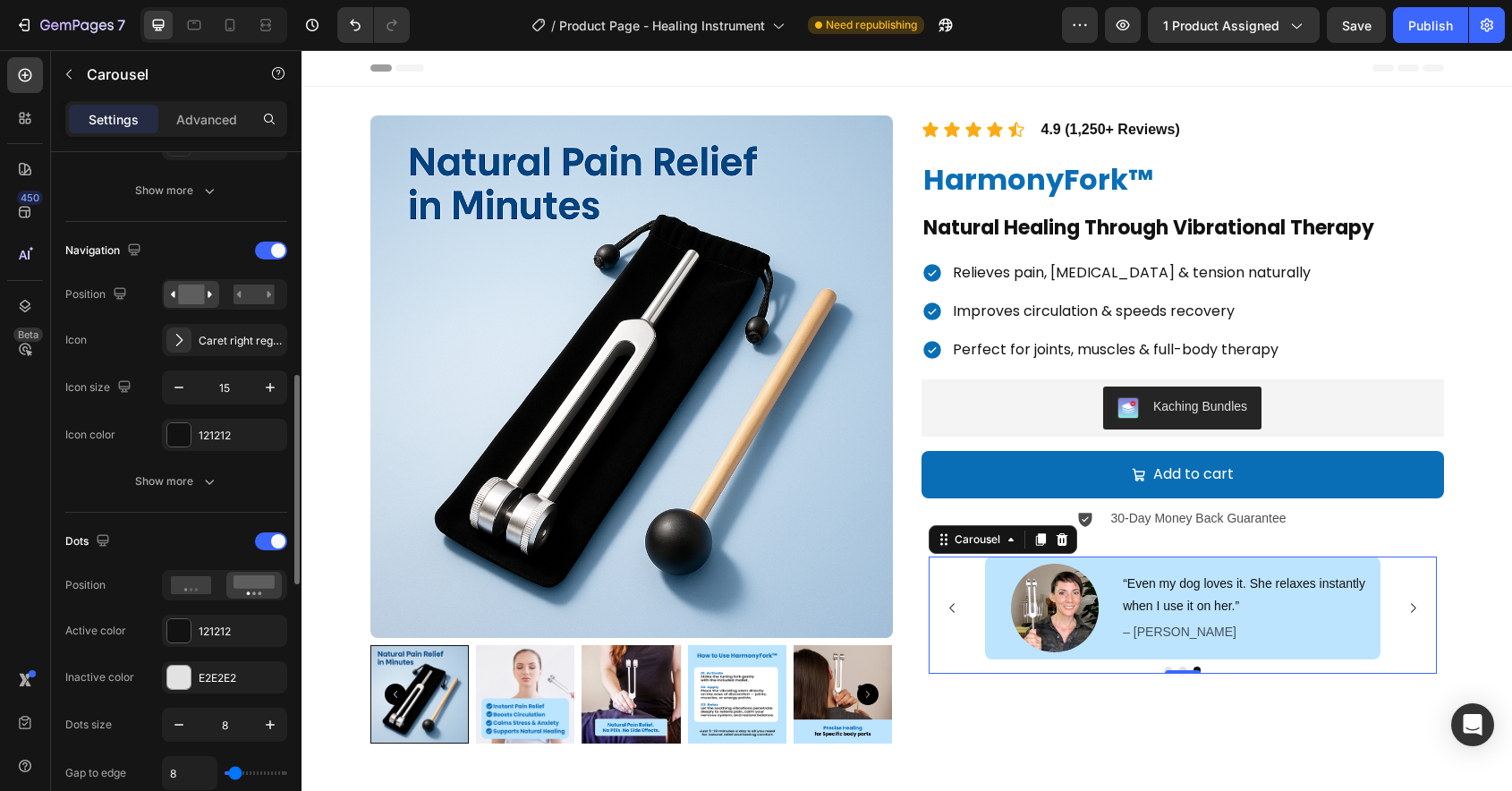
scroll to position [610, 0]
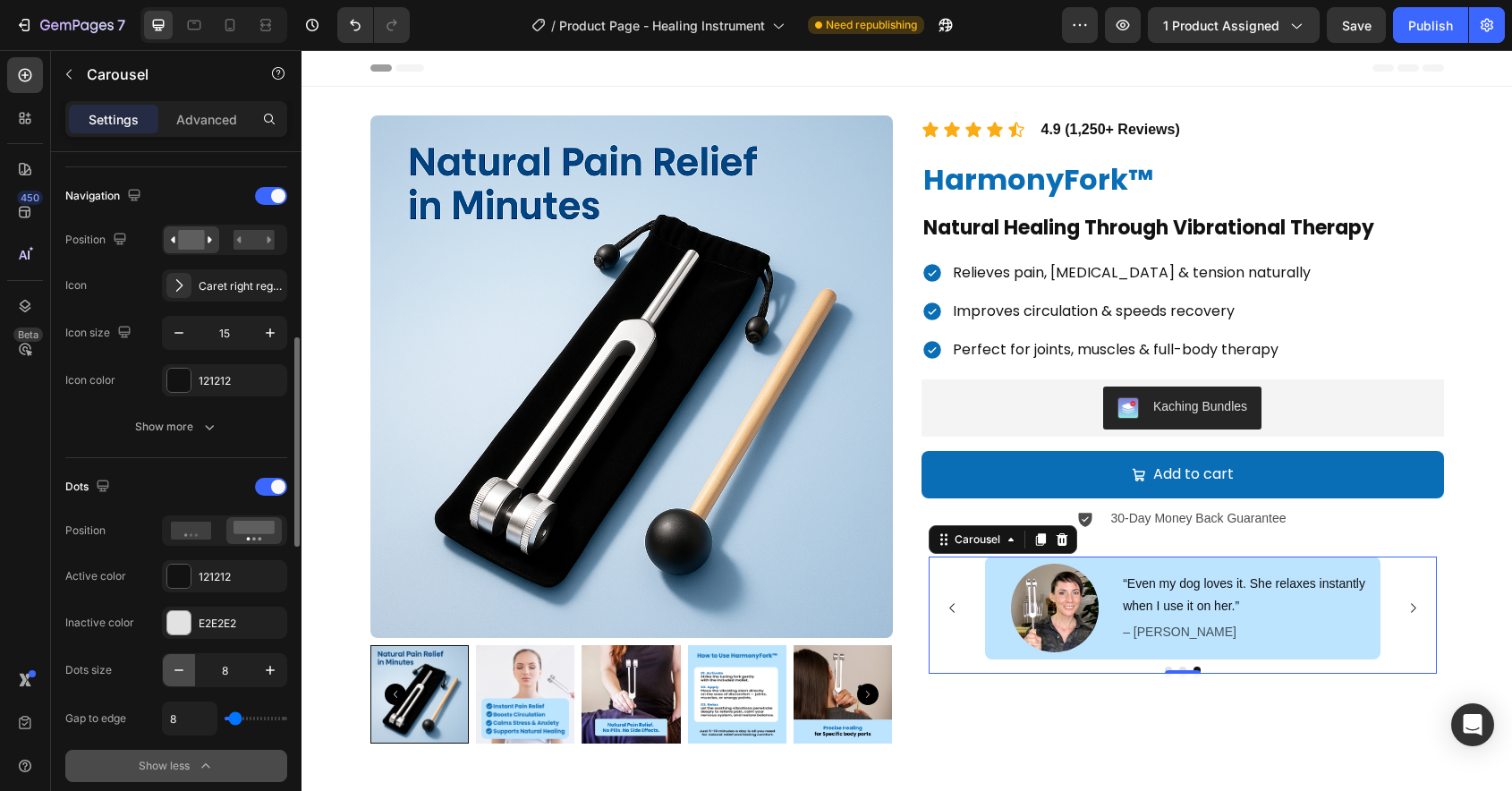
click at [183, 672] on icon "button" at bounding box center [179, 671] width 18 height 18
type input "5"
click at [181, 581] on div at bounding box center [179, 577] width 24 height 24
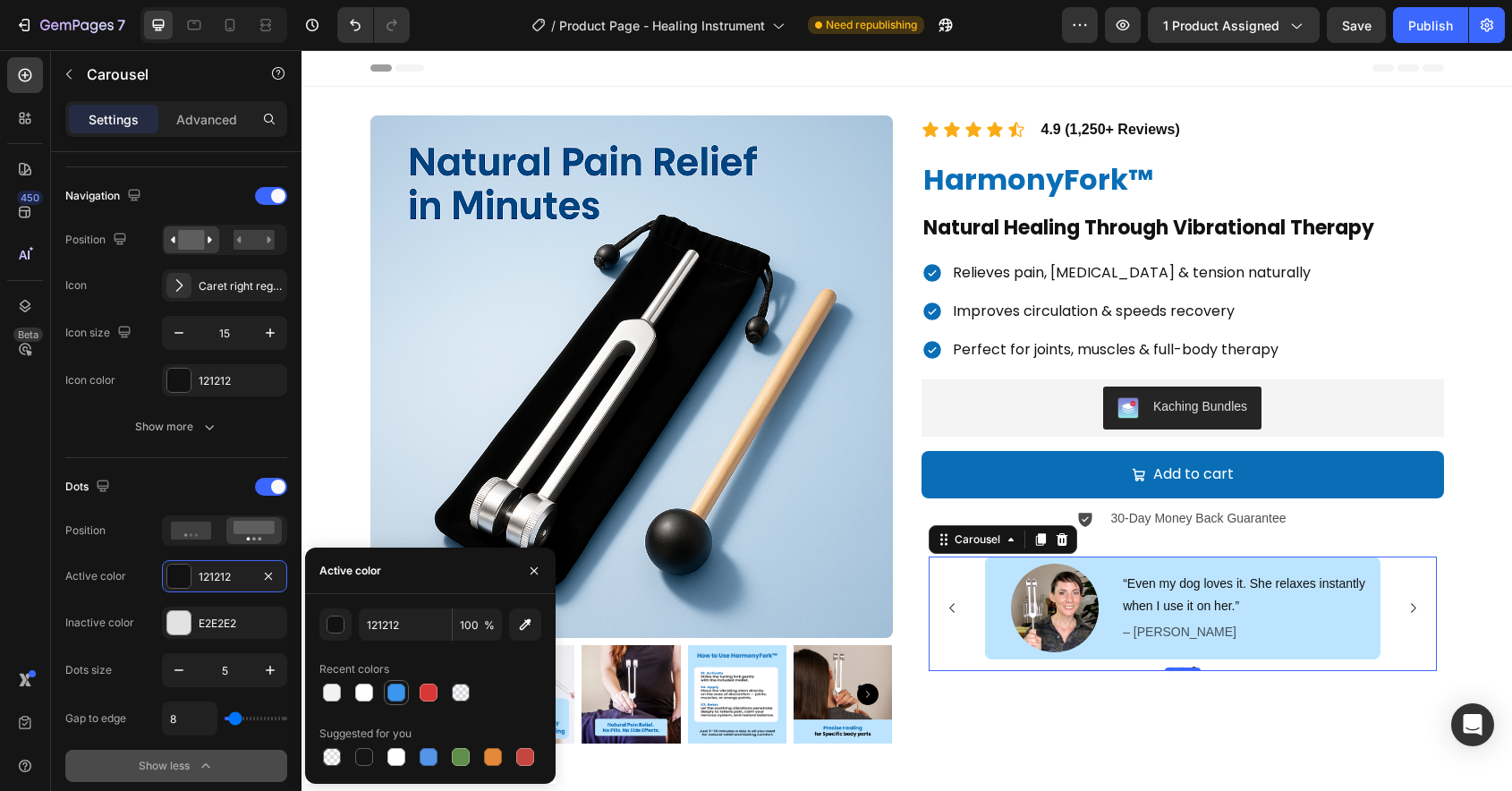
click at [391, 691] on div at bounding box center [396, 692] width 18 height 18
type input "3C96EE"
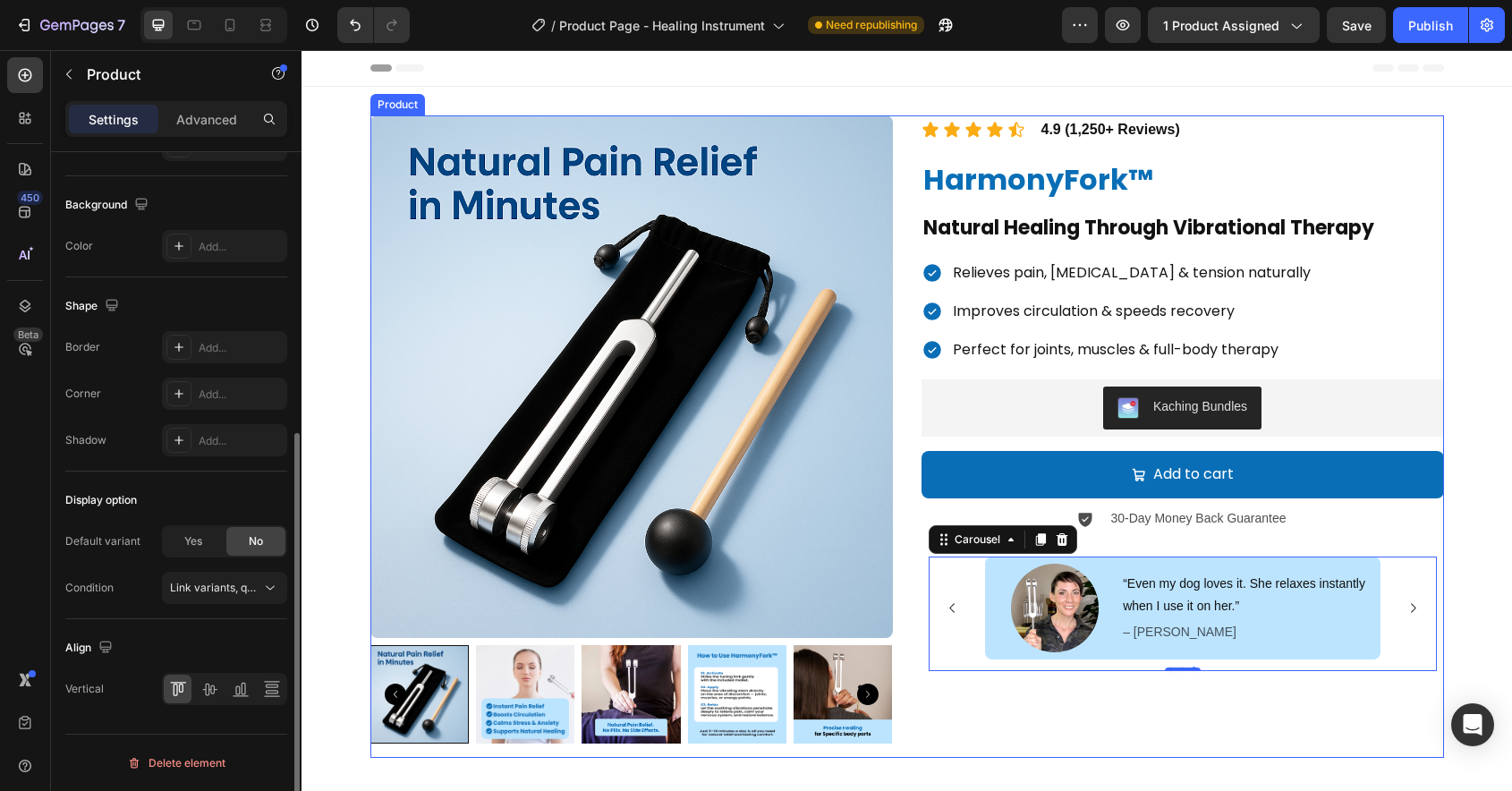
click at [1149, 709] on div "Icon Icon Icon Icon Icon Icon List 4.9 (1,250+ Reviews) Text Block Row HarmonyF…" at bounding box center [1182, 436] width 522 height 643
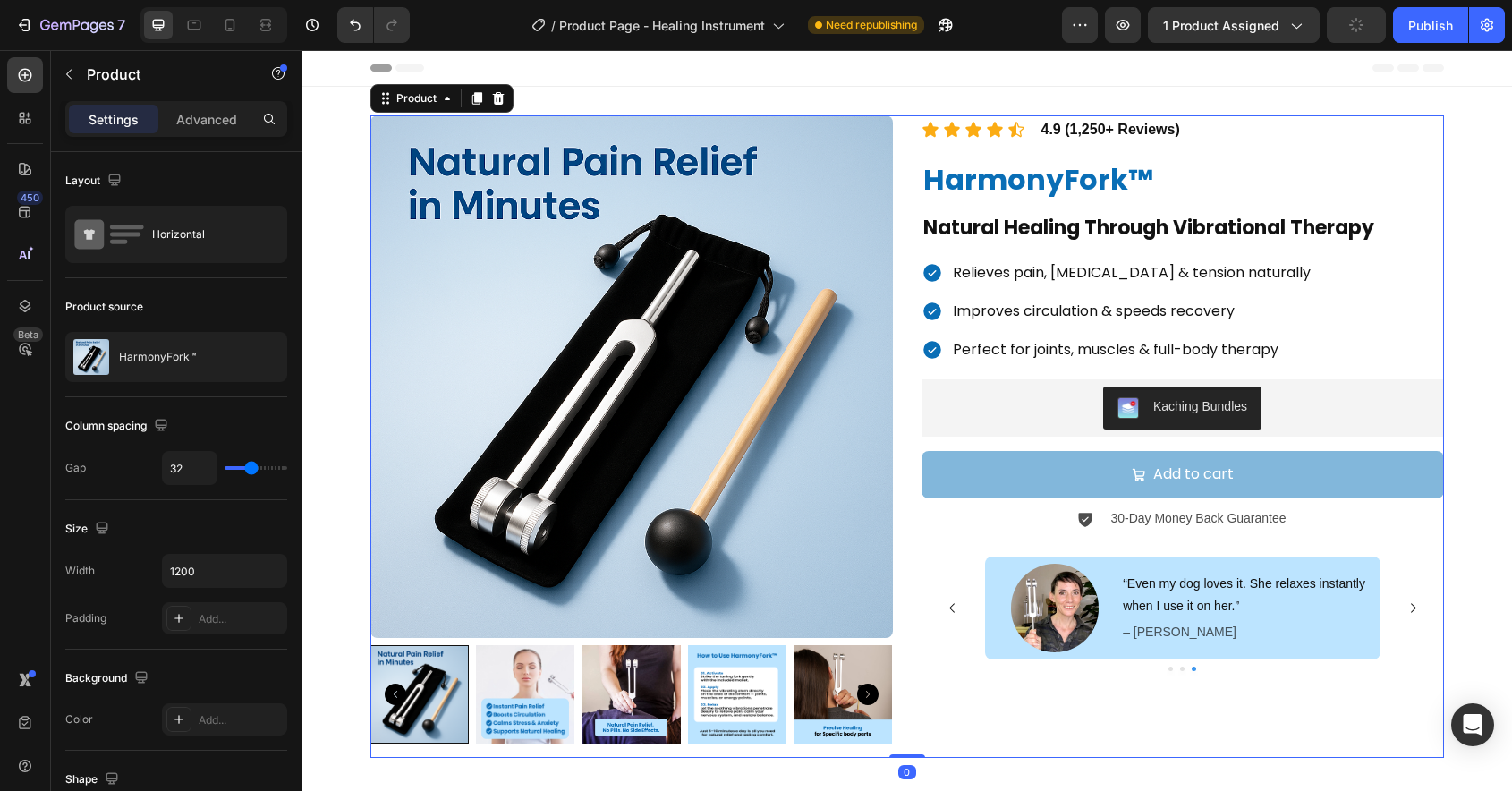
click at [1027, 482] on button "Add to cart" at bounding box center [1182, 475] width 522 height 47
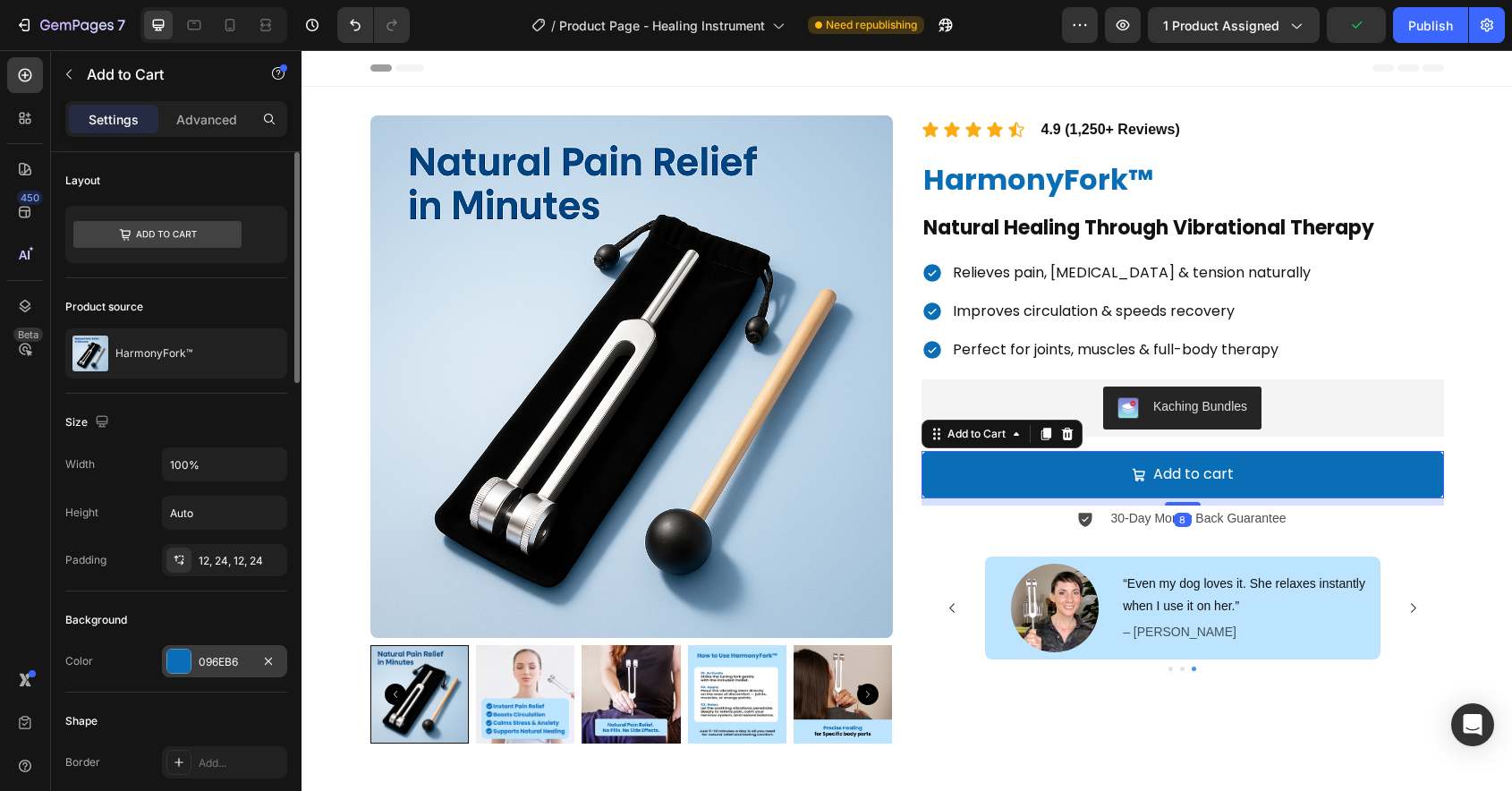
click at [191, 668] on div at bounding box center [179, 661] width 25 height 25
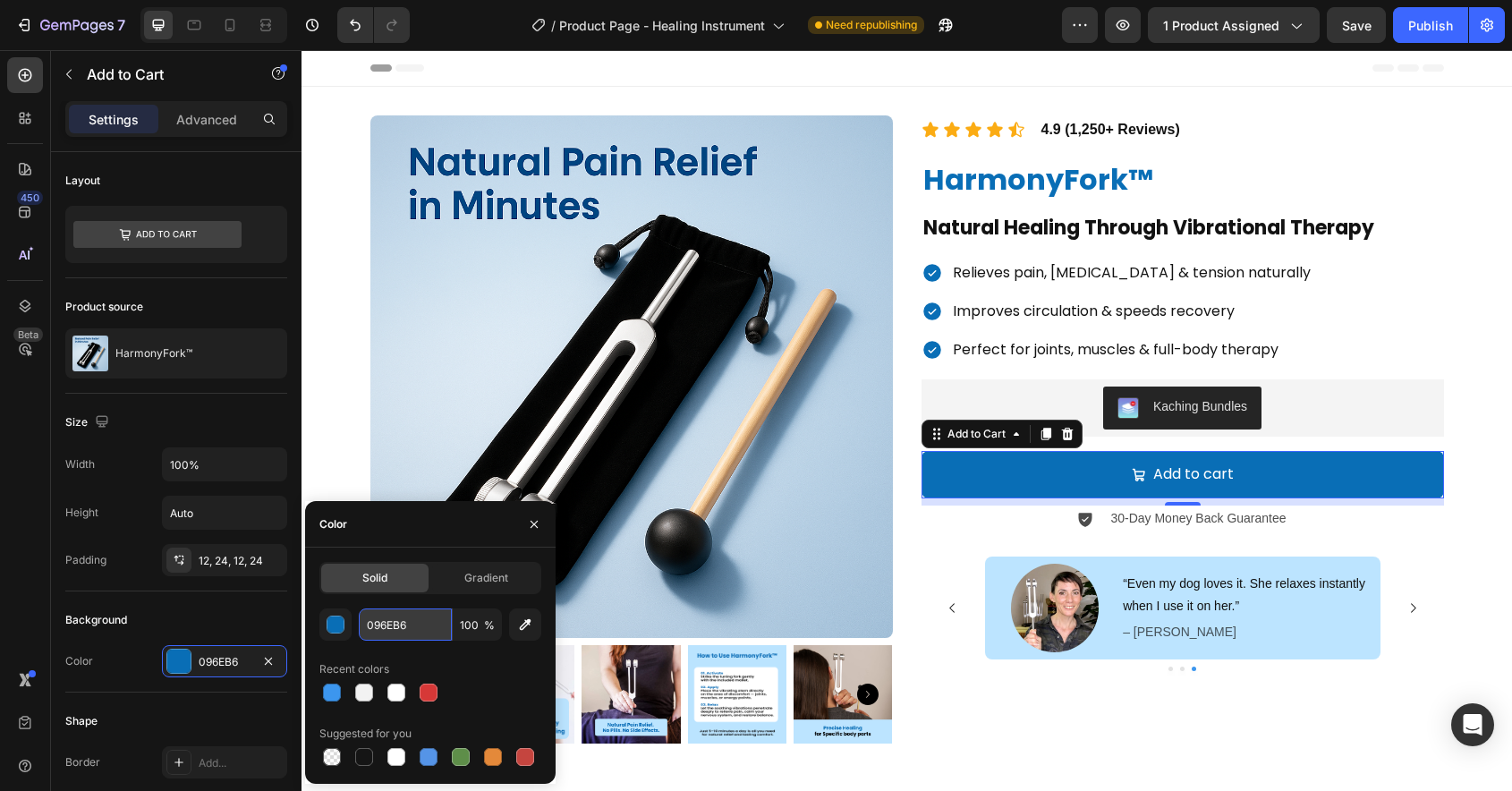
click at [395, 631] on input "096EB6" at bounding box center [405, 624] width 93 height 33
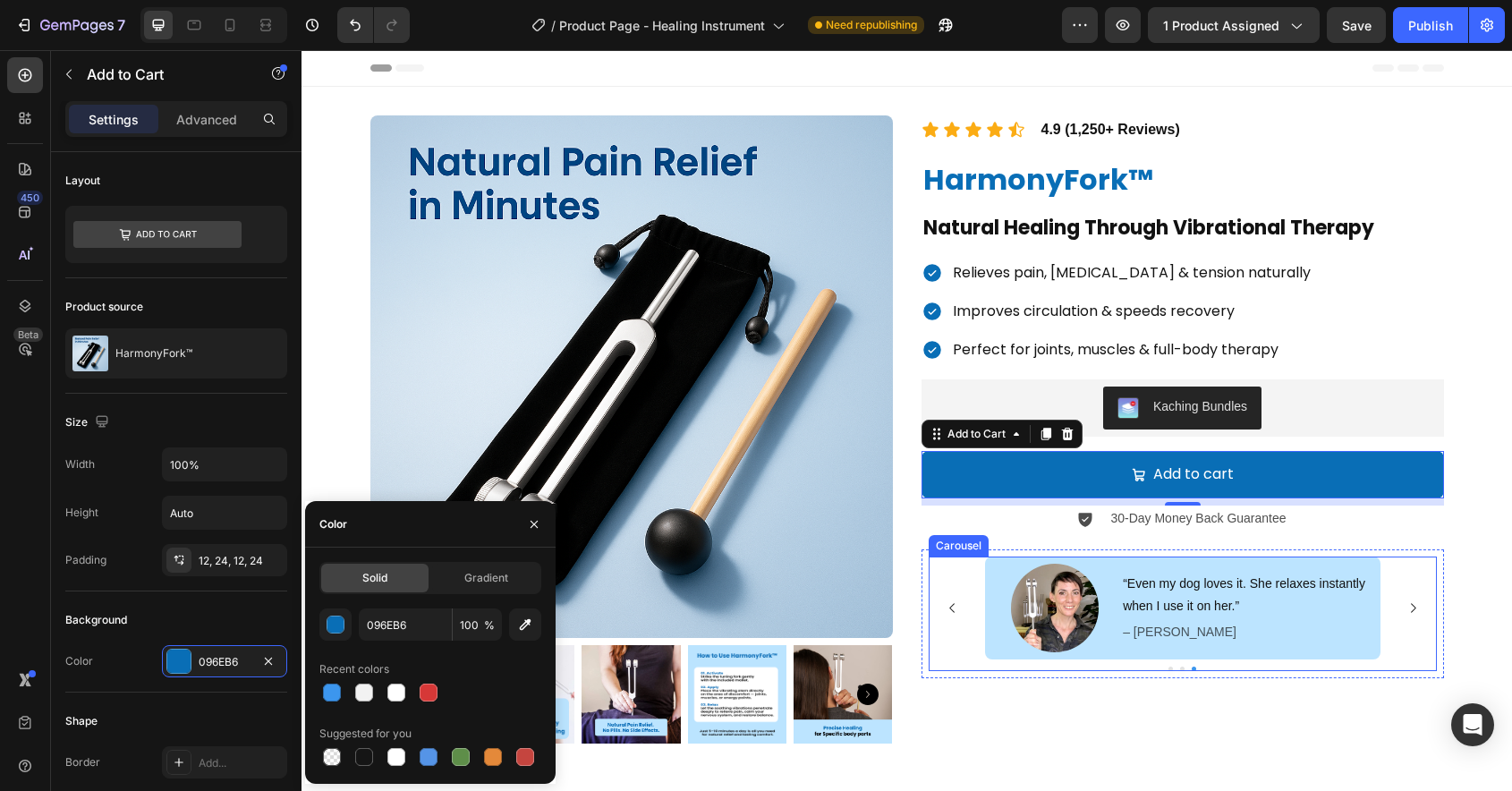
click at [972, 657] on div "Image “I felt relief in my stiff knee after the very first use. It’s now part o…" at bounding box center [1182, 607] width 509 height 102
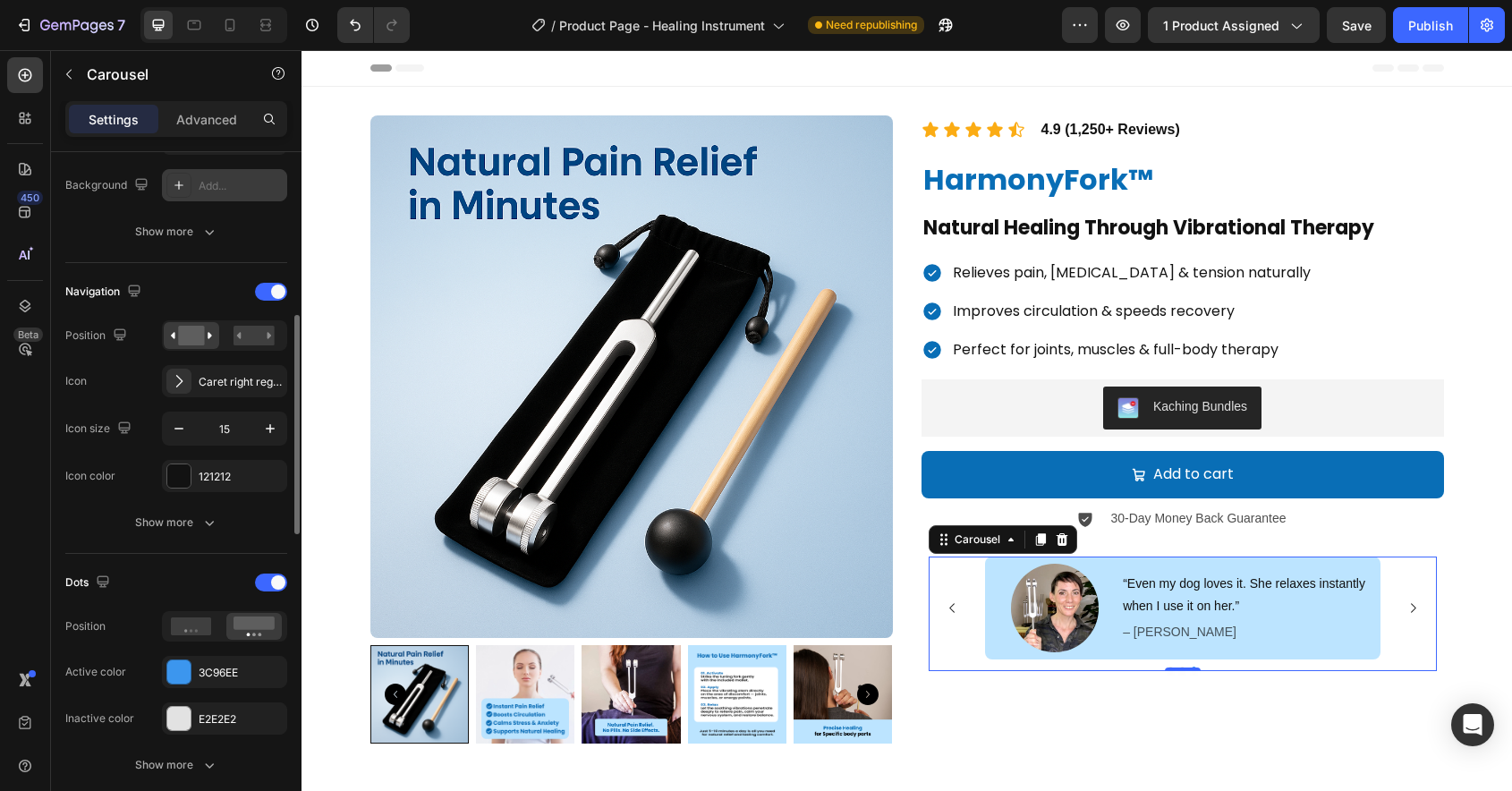
scroll to position [518, 0]
click at [179, 675] on div at bounding box center [179, 669] width 24 height 24
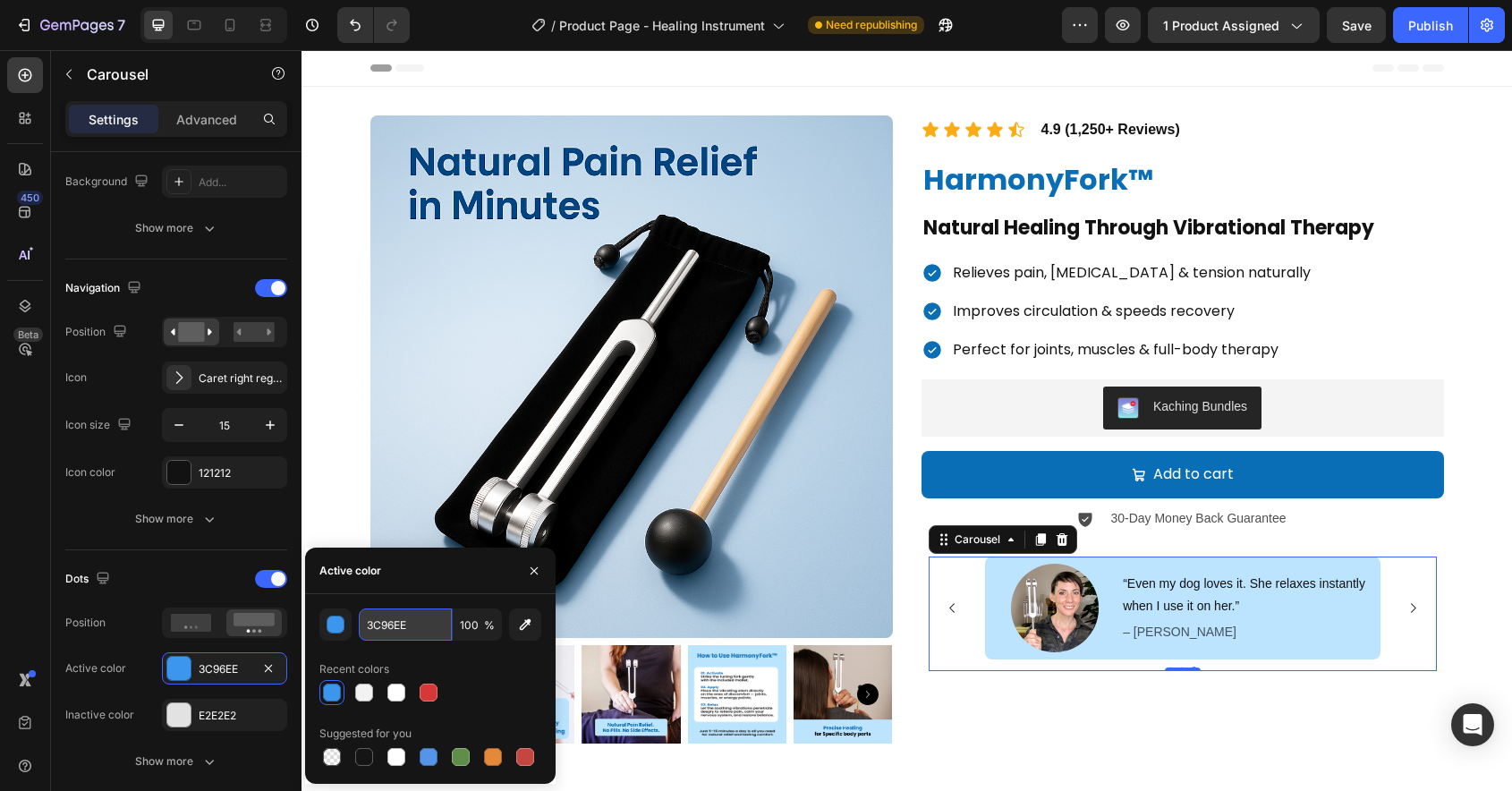
click at [409, 635] on input "3C96EE" at bounding box center [405, 624] width 93 height 33
paste input "096EB6"
type input "096EB6"
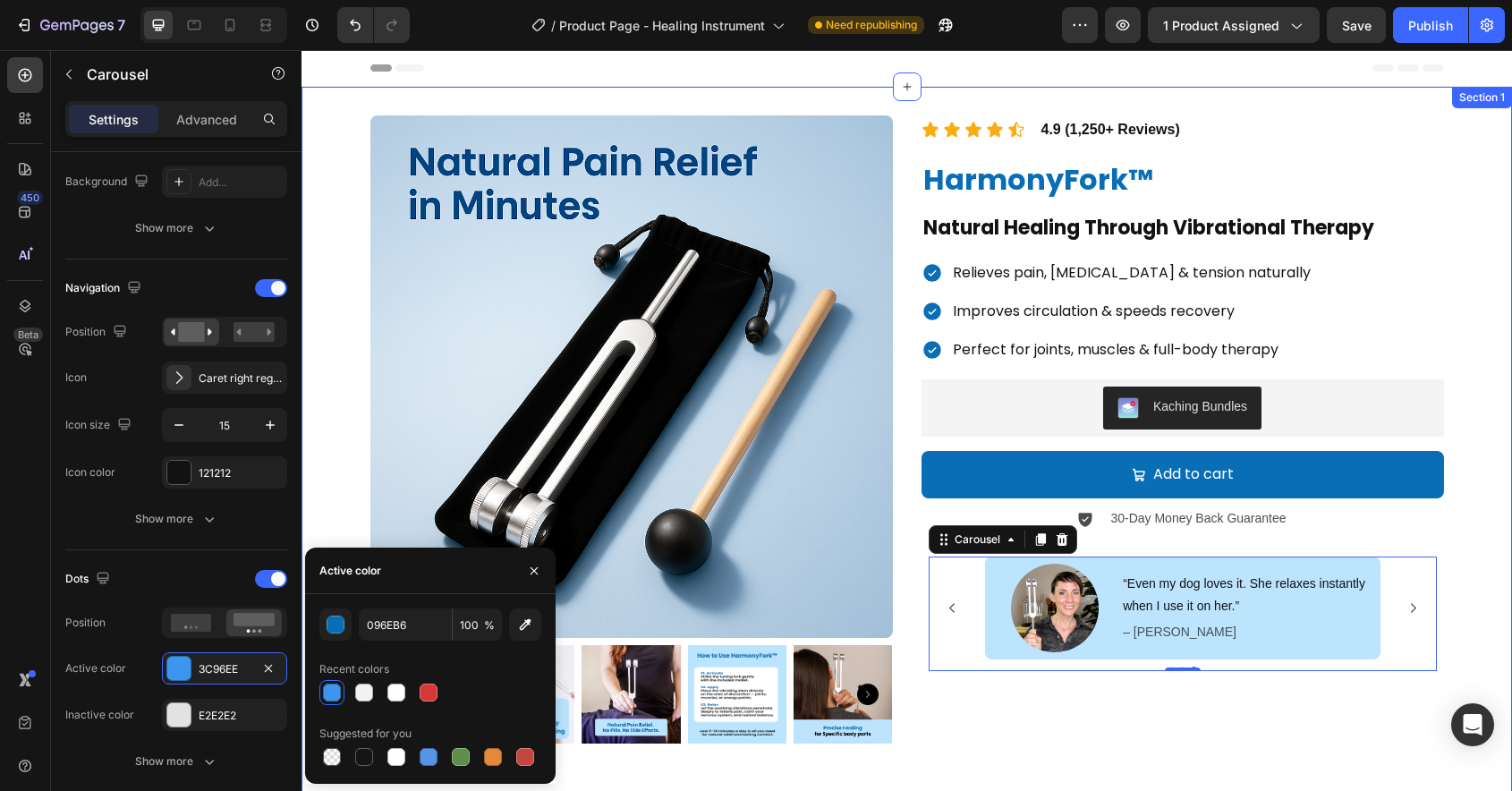
click at [358, 489] on div "Product Images Icon Icon Icon Icon Icon Icon List 4.9 (1,250+ Reviews) Text Blo…" at bounding box center [907, 517] width 1184 height 805
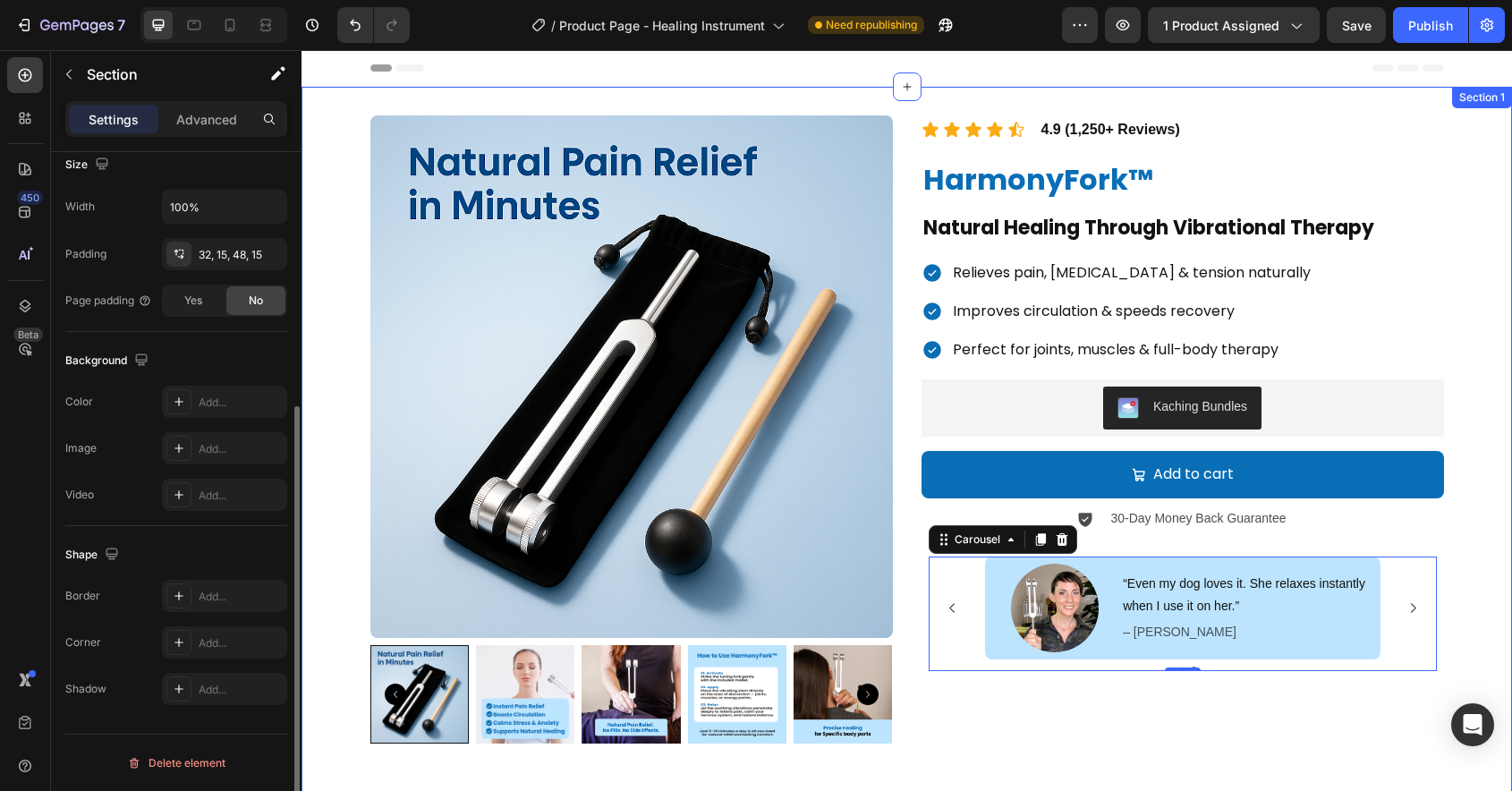
scroll to position [0, 0]
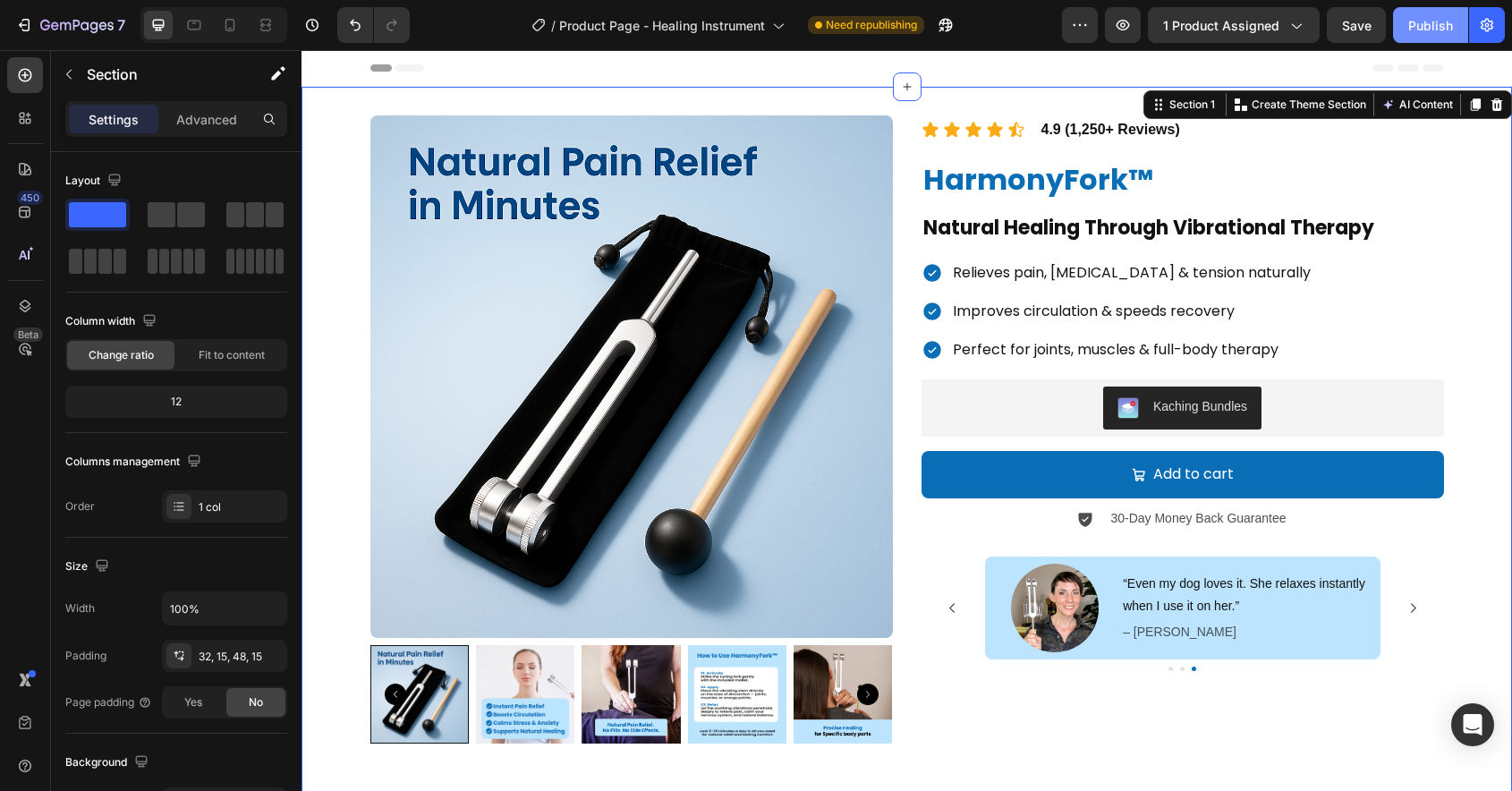
click at [1410, 16] on div "Publish" at bounding box center [1430, 25] width 44 height 19
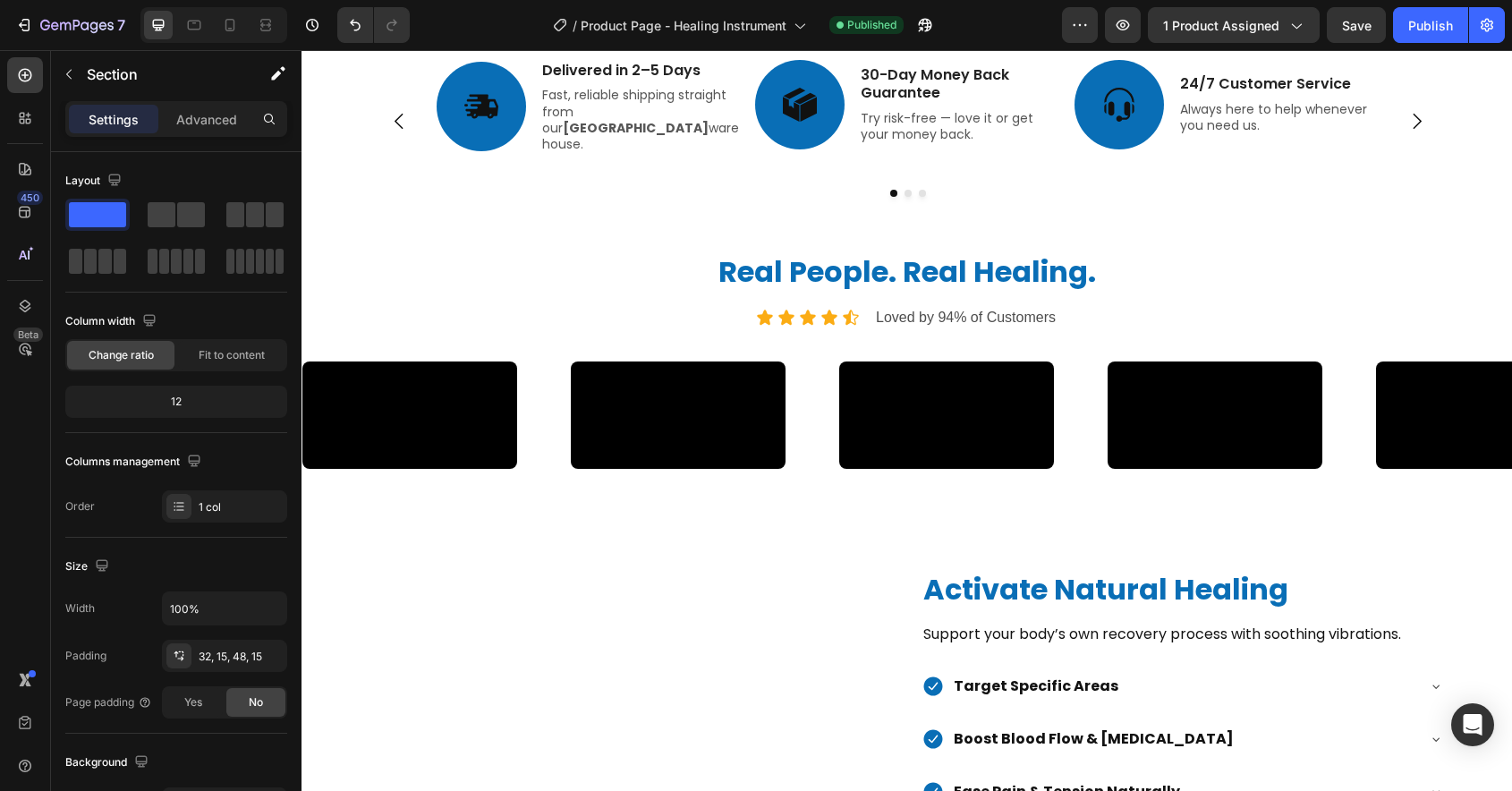
scroll to position [704, 0]
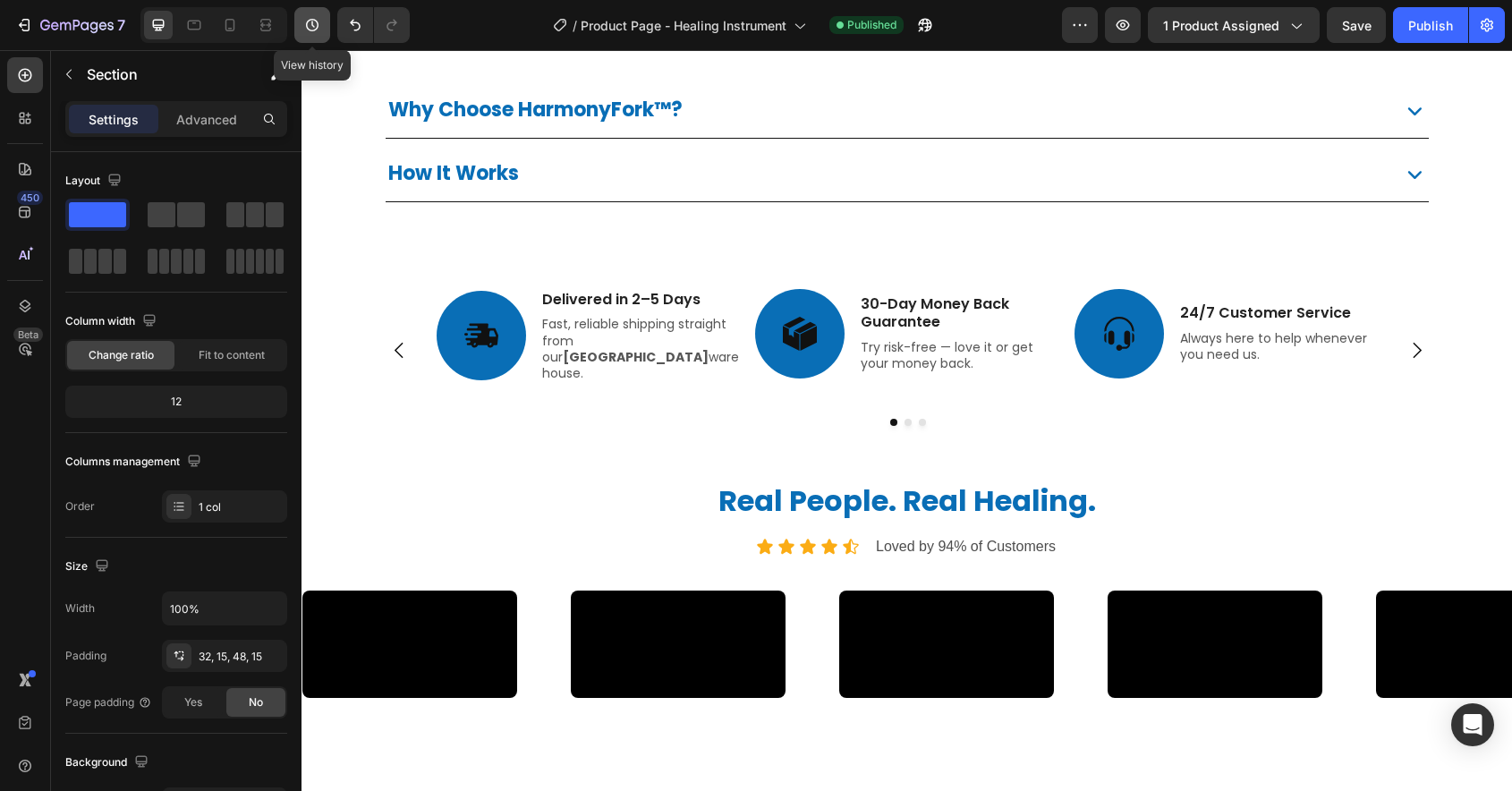
click at [315, 20] on icon "button" at bounding box center [312, 25] width 13 height 13
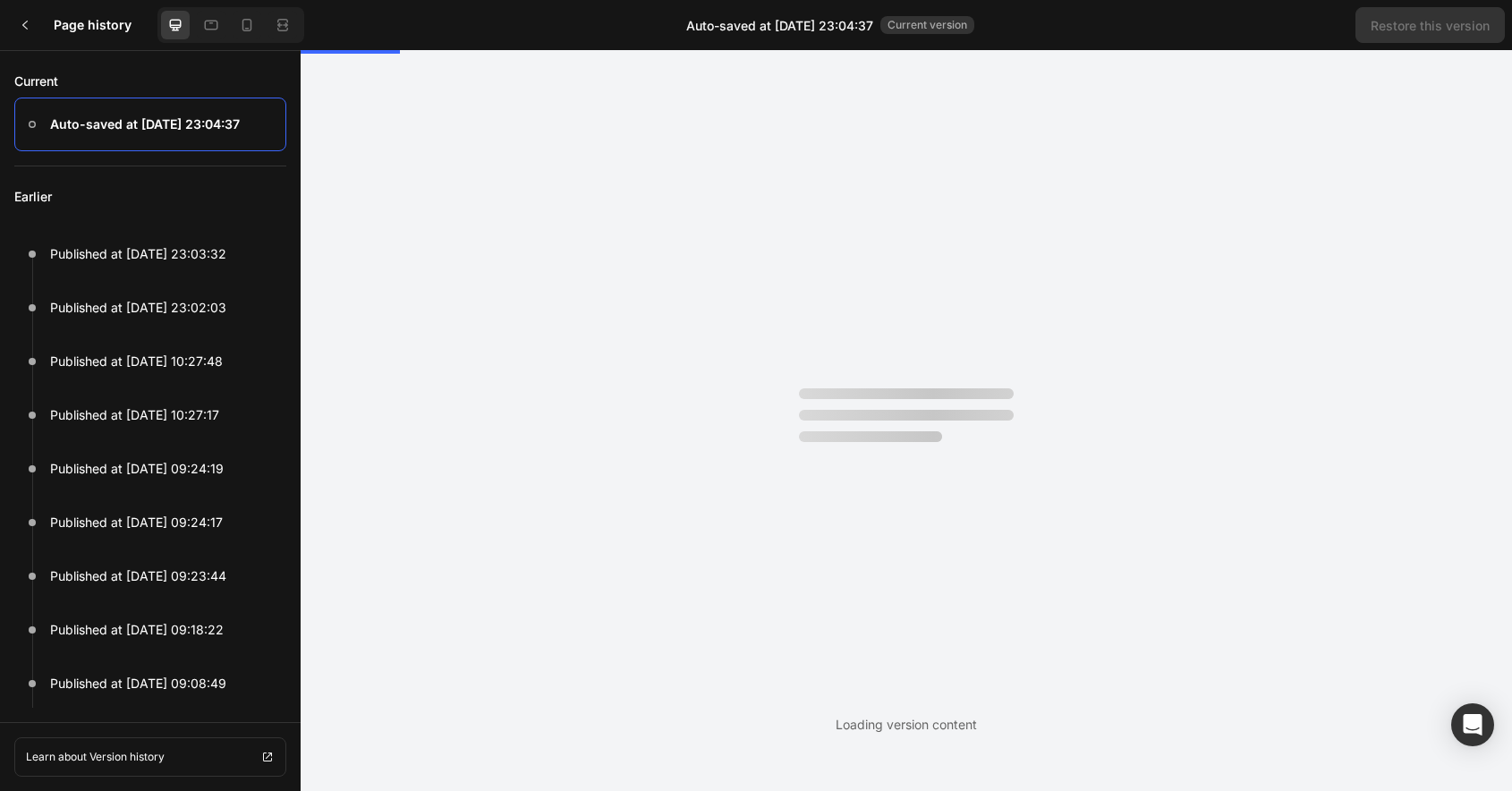
scroll to position [0, 0]
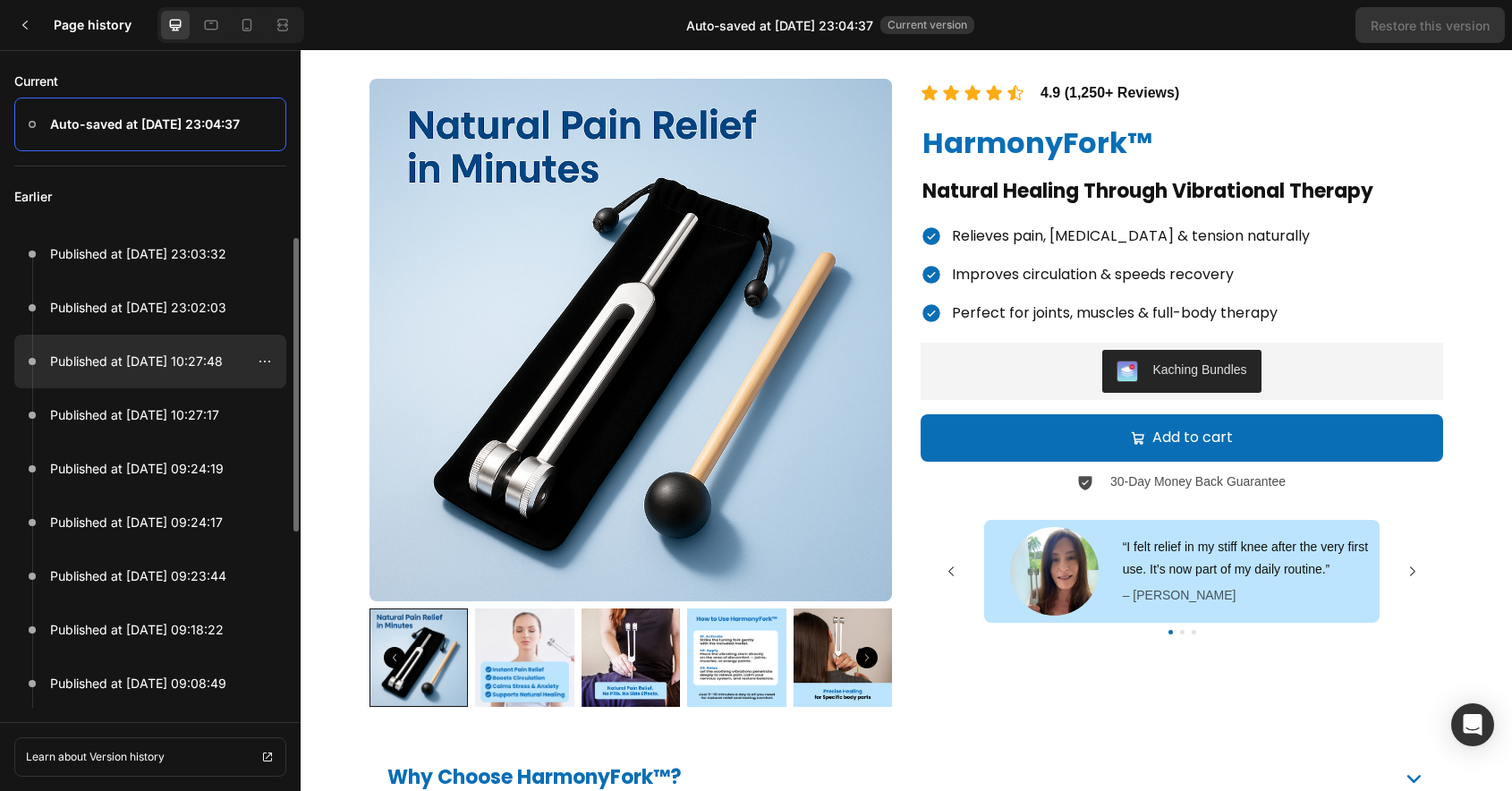
click at [176, 358] on p "Published at [DATE] 10:27:48" at bounding box center [136, 361] width 173 height 22
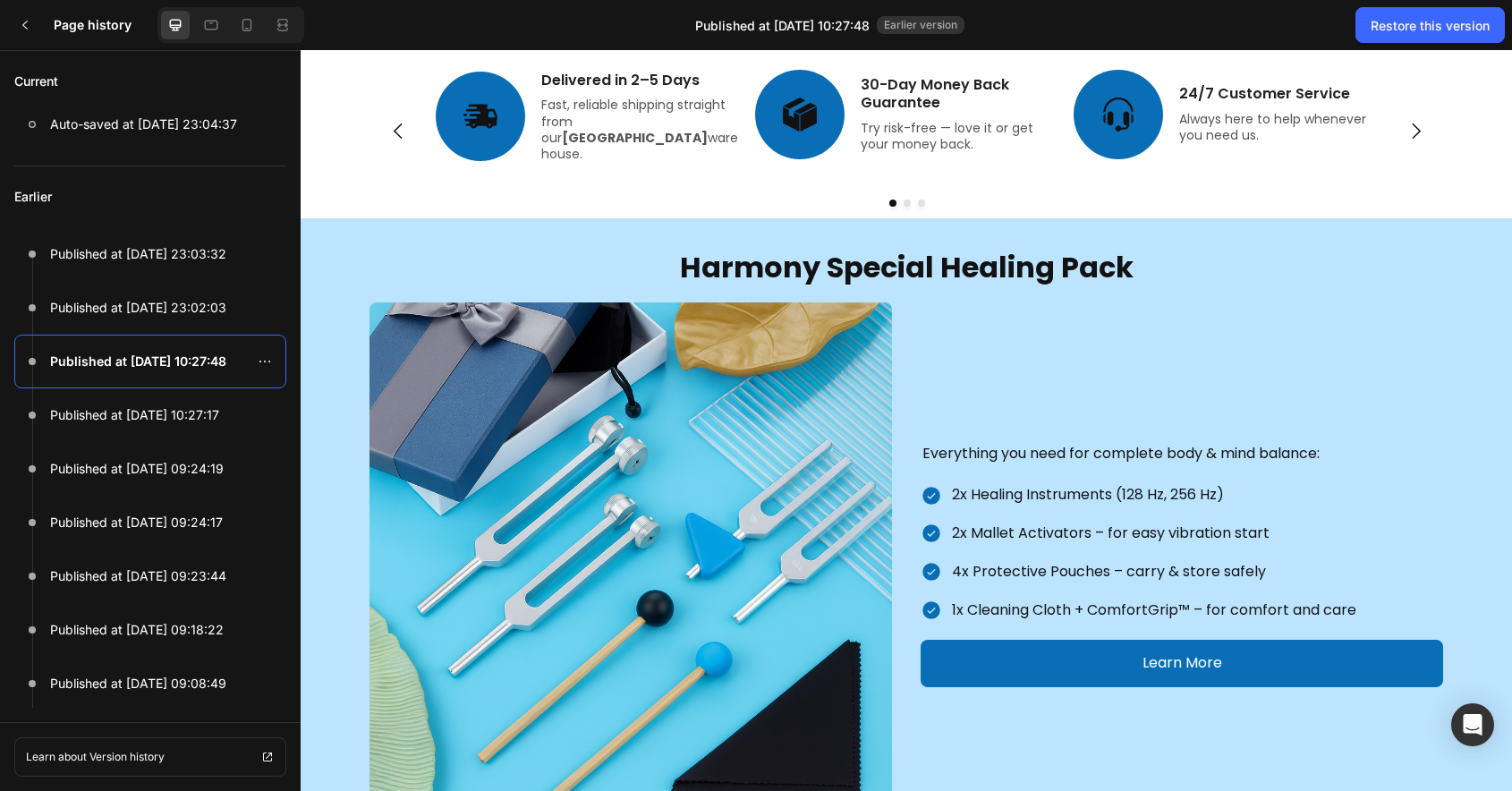
scroll to position [992, 0]
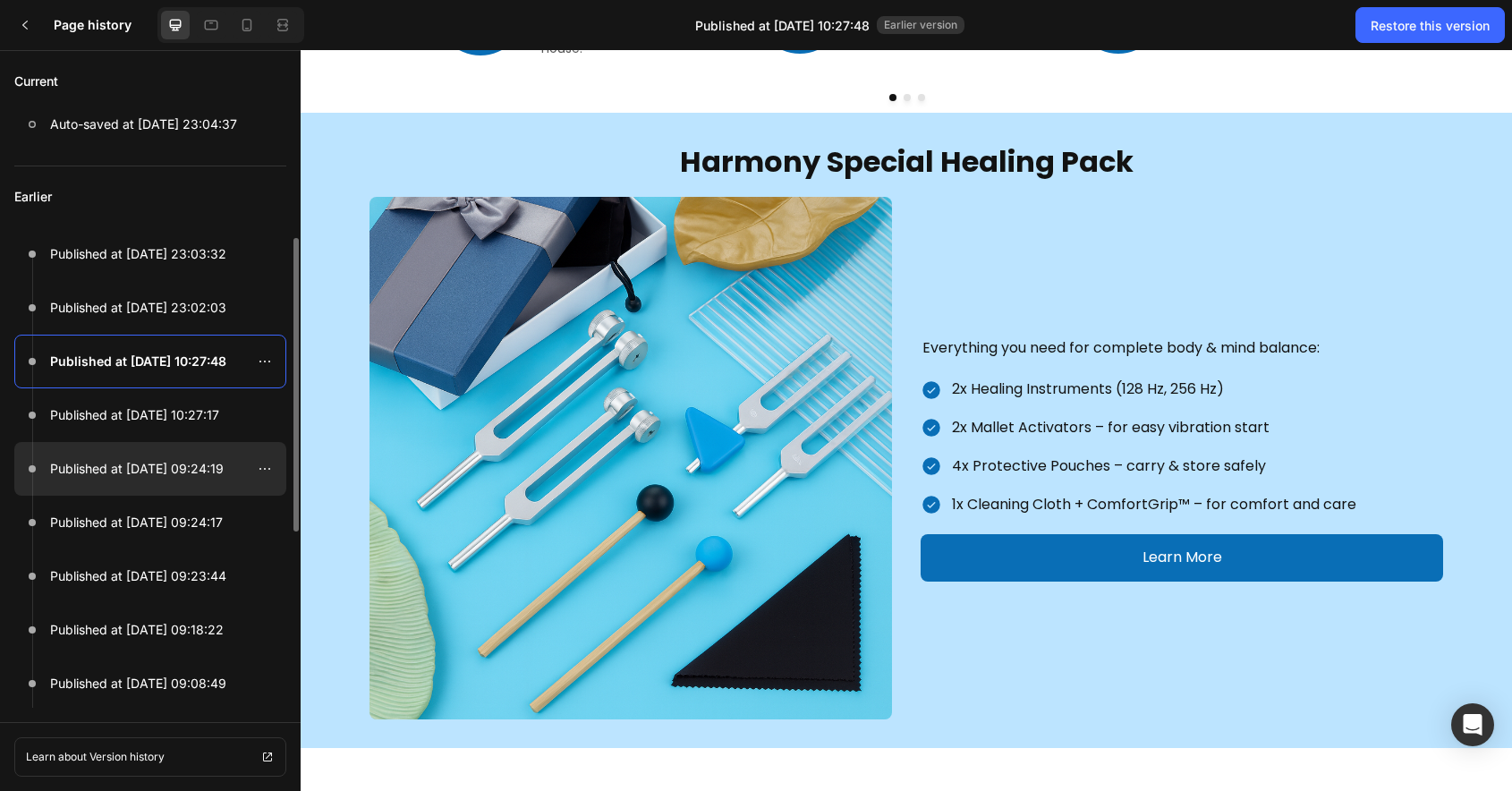
click at [173, 447] on div at bounding box center [149, 469] width 272 height 53
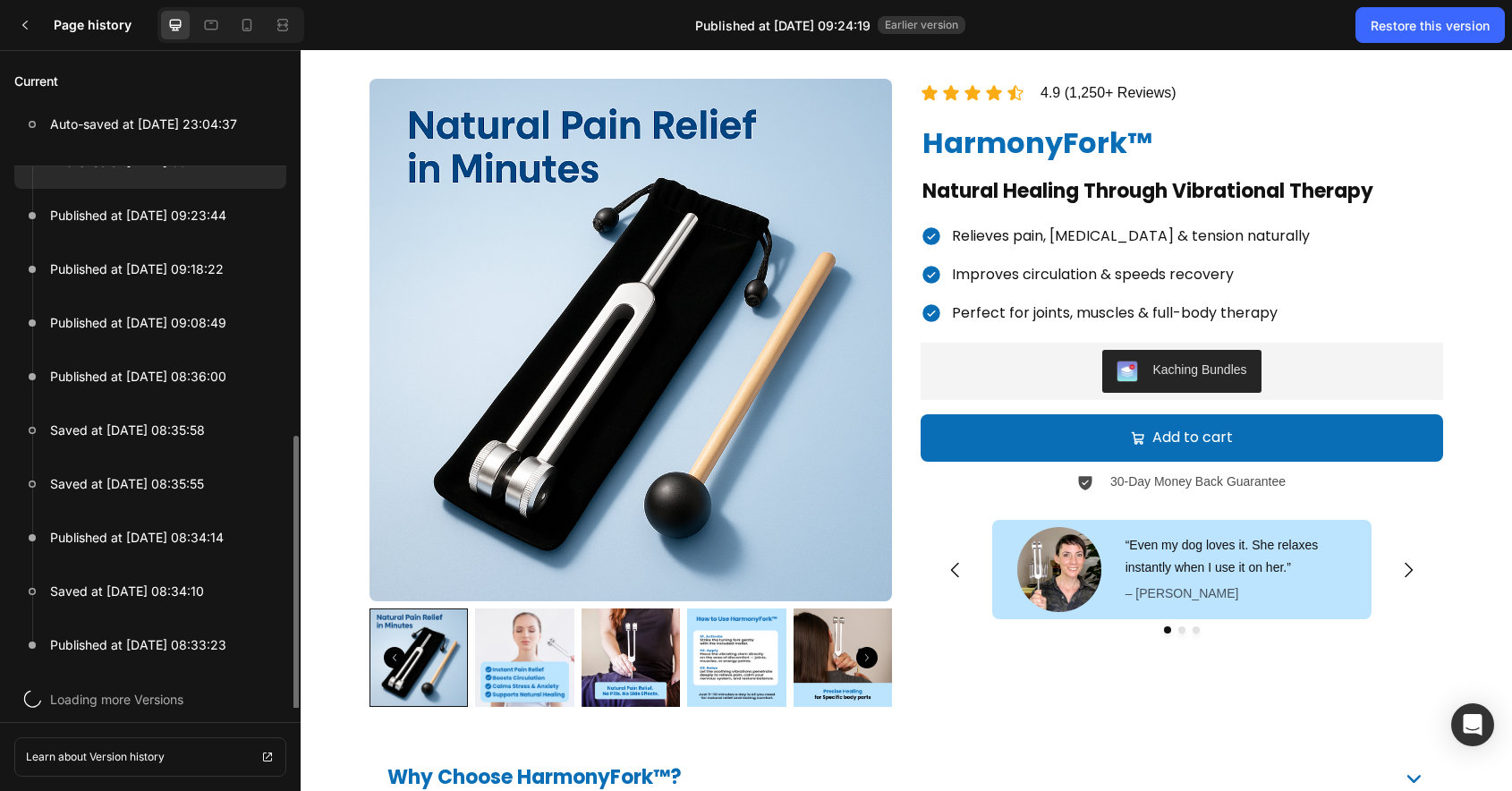
scroll to position [369, 0]
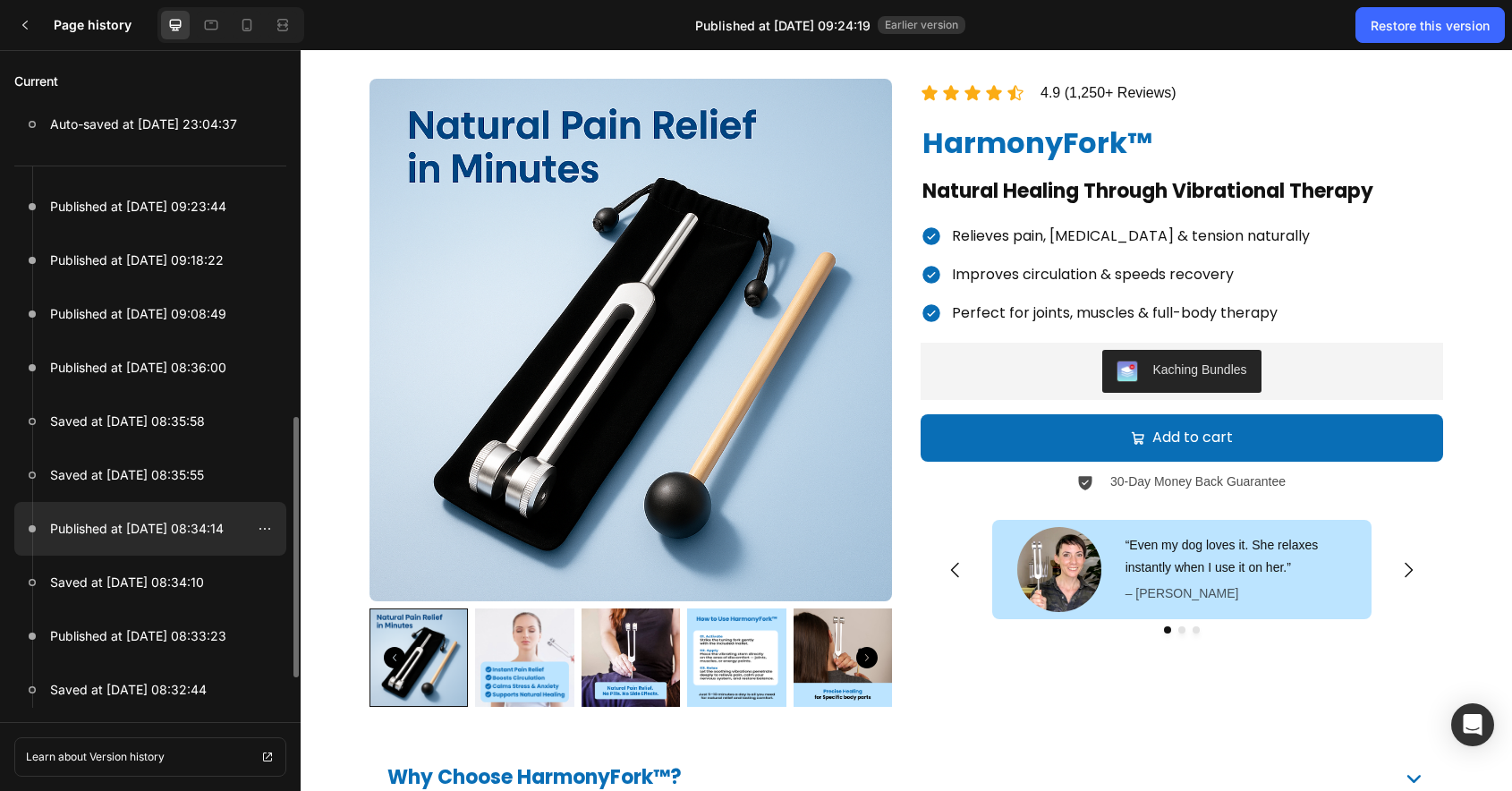
click at [167, 535] on p "Published at [DATE] 08:34:14" at bounding box center [137, 529] width 174 height 22
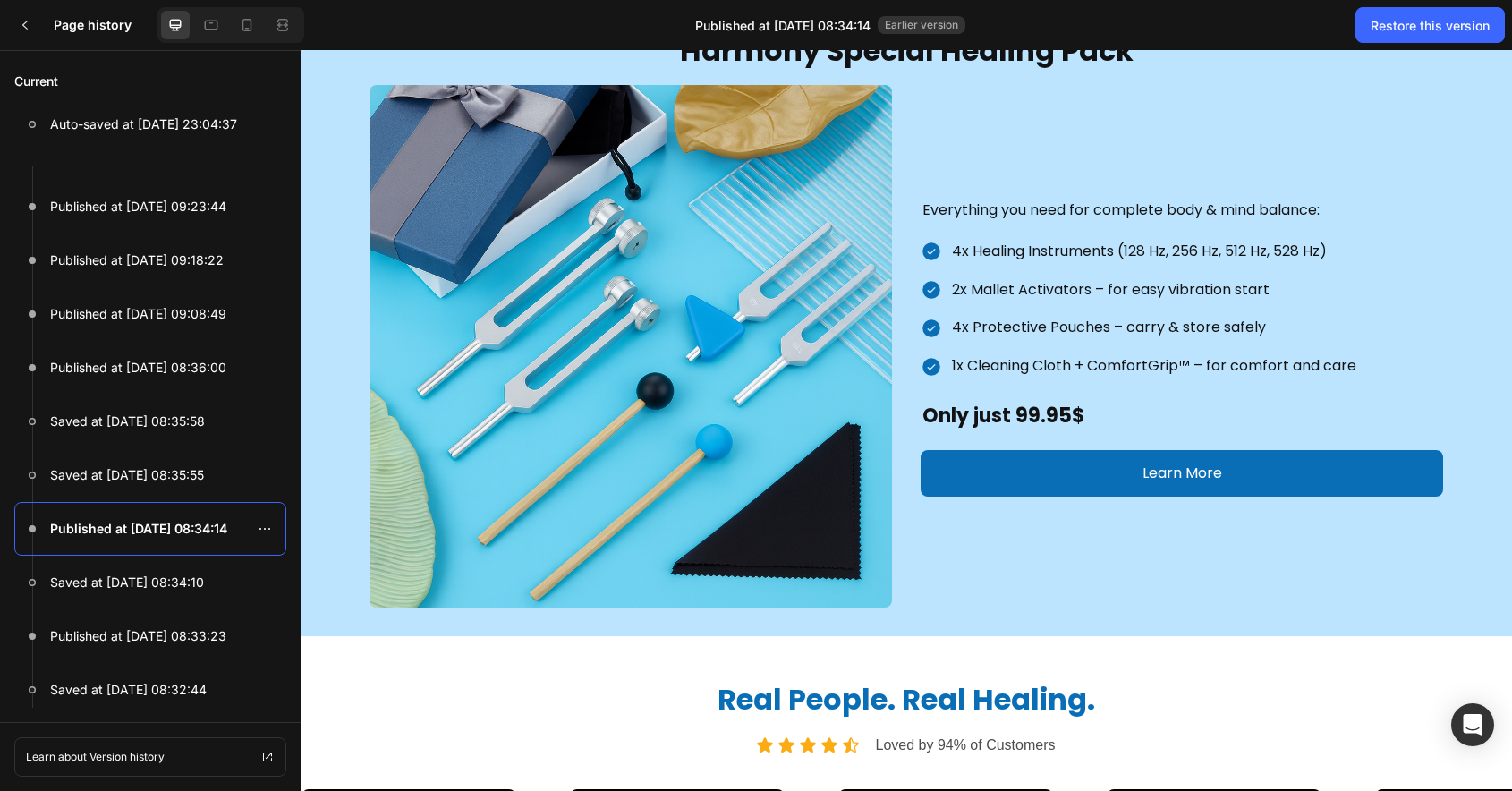
scroll to position [1105, 0]
